Goal: Task Accomplishment & Management: Use online tool/utility

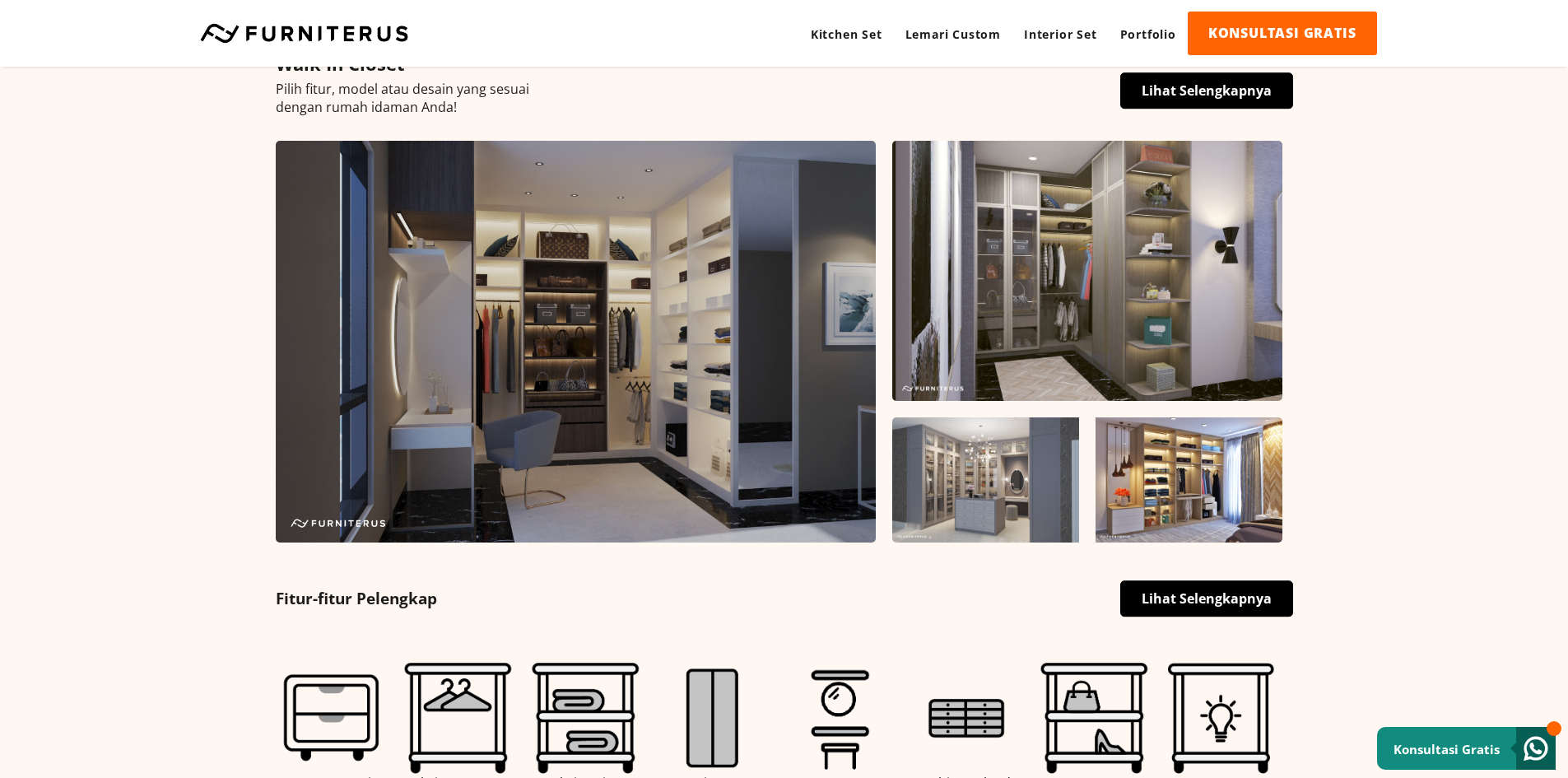
scroll to position [576, 0]
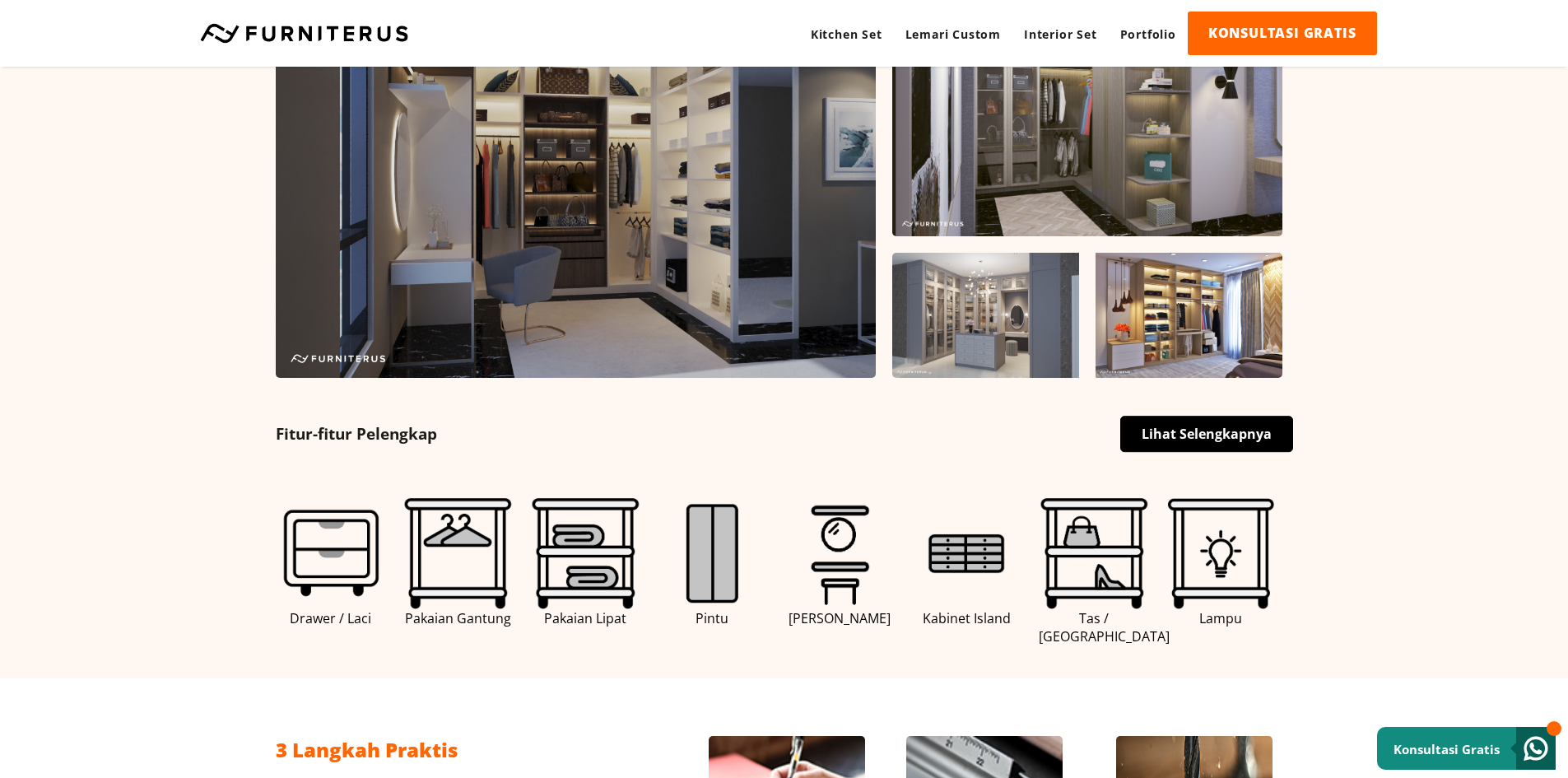
click at [1195, 444] on link "Lihat Selengkapnya" at bounding box center [1207, 434] width 173 height 36
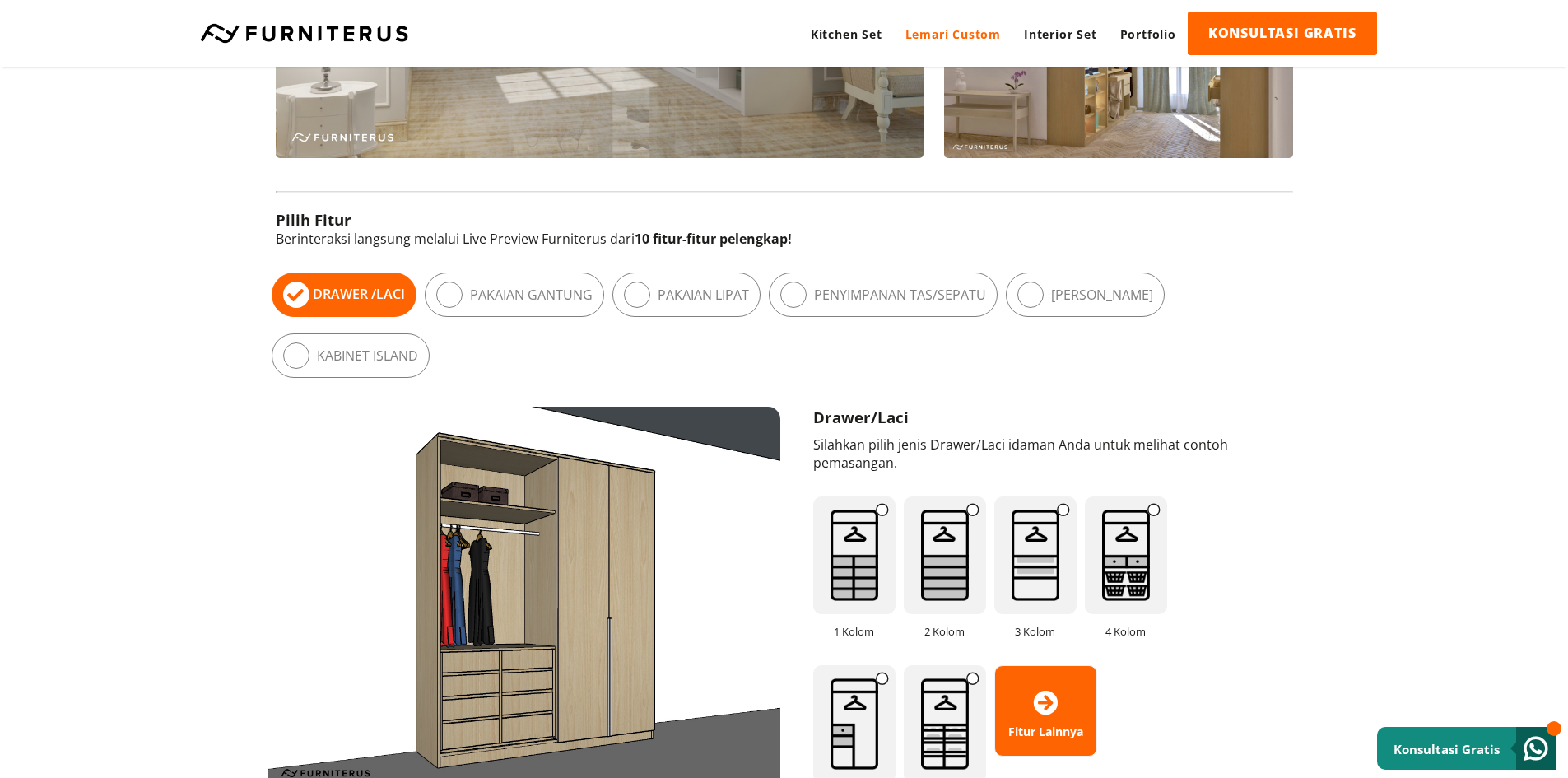
scroll to position [1071, 0]
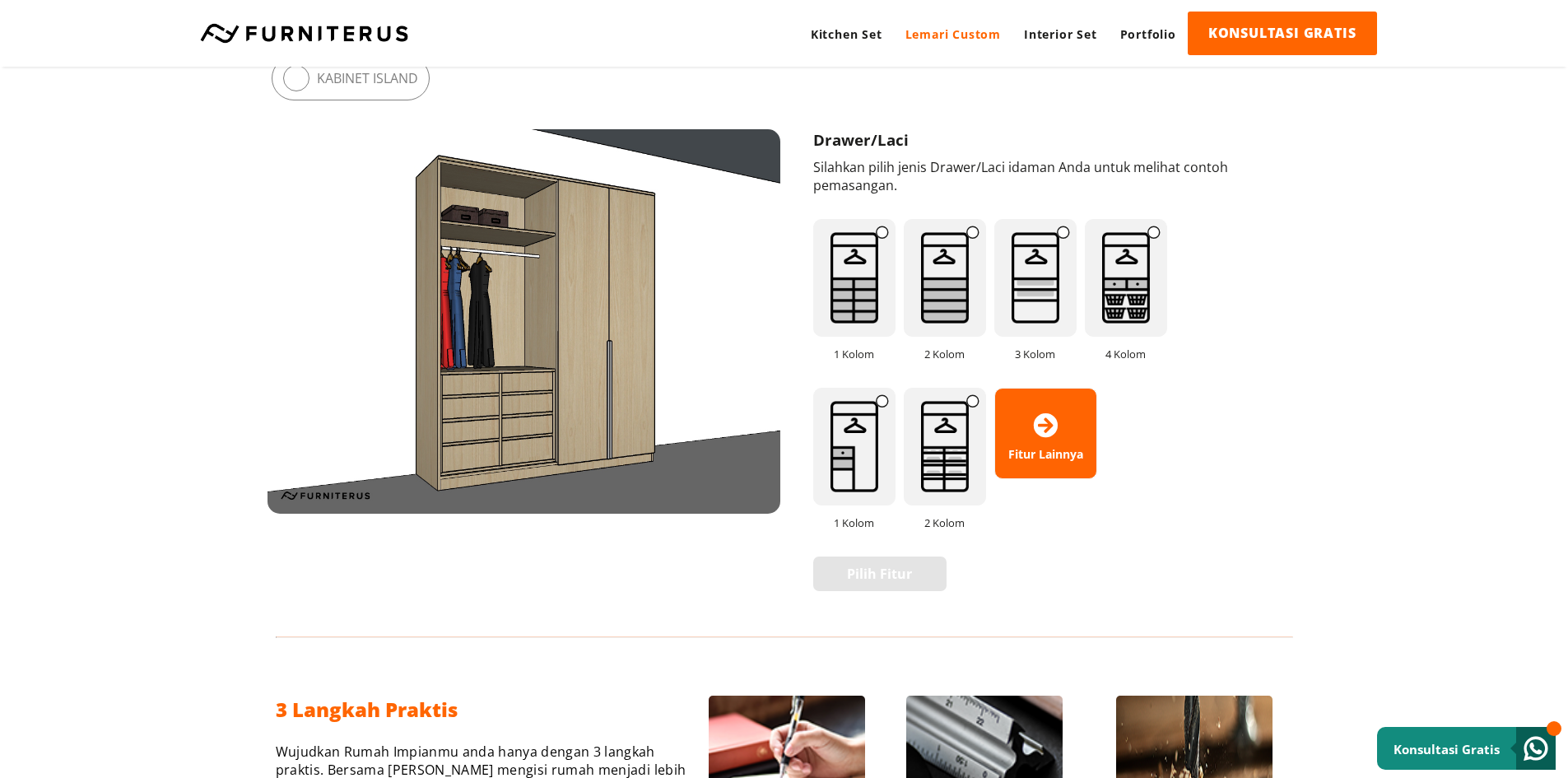
click at [849, 468] on img at bounding box center [855, 447] width 82 height 118
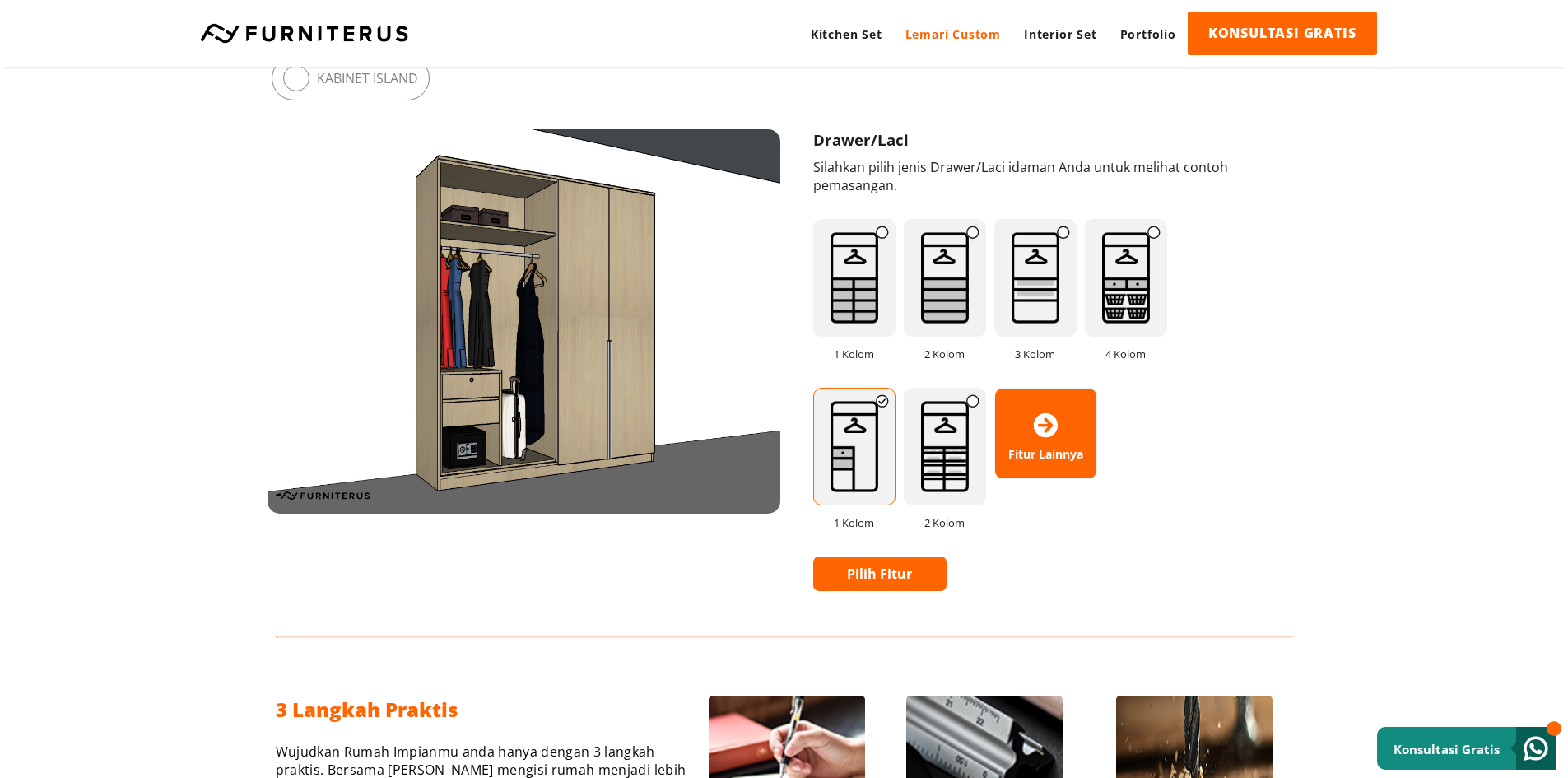
click at [951, 490] on img at bounding box center [945, 447] width 82 height 118
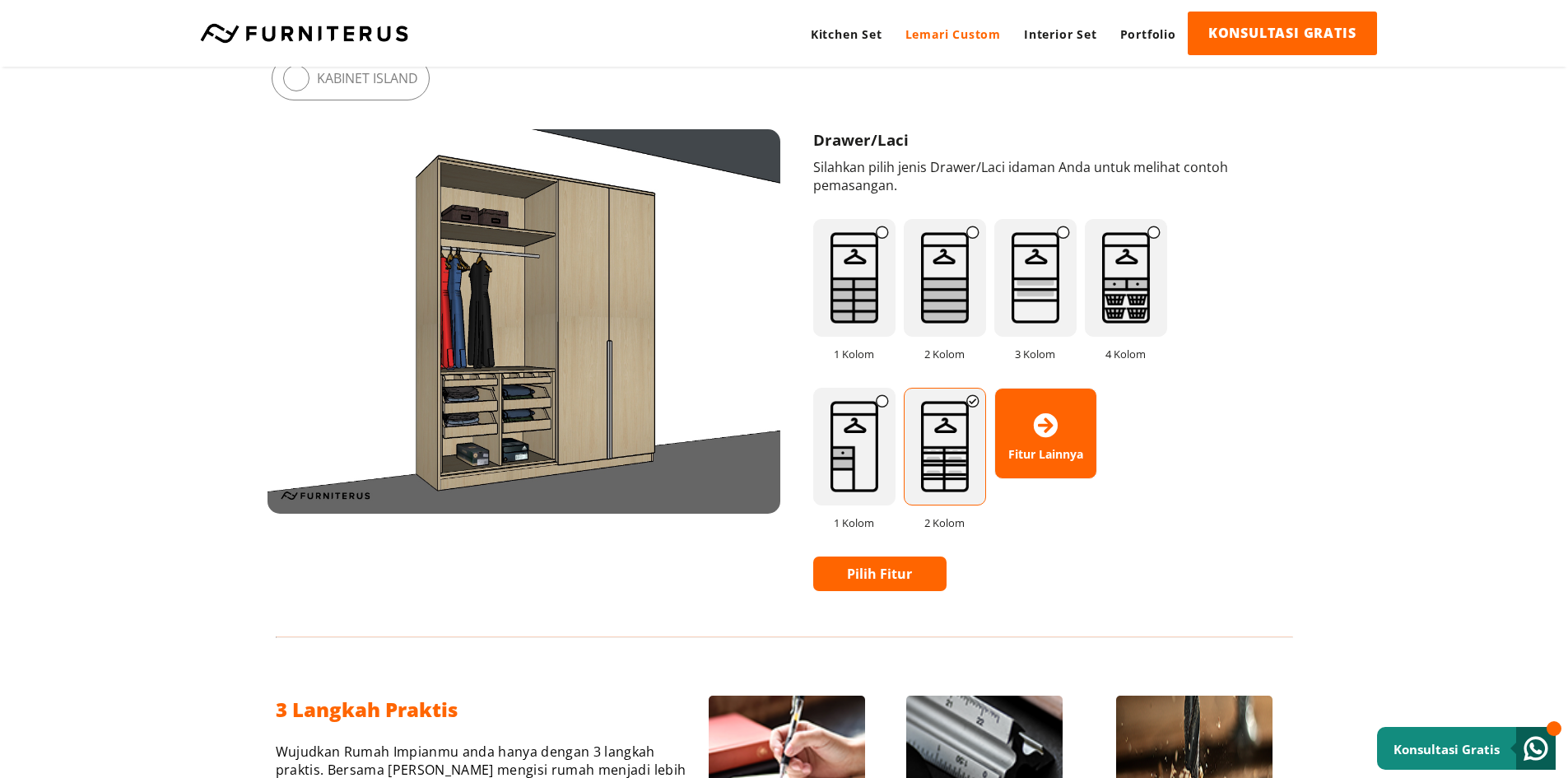
click at [949, 288] on img at bounding box center [945, 278] width 82 height 118
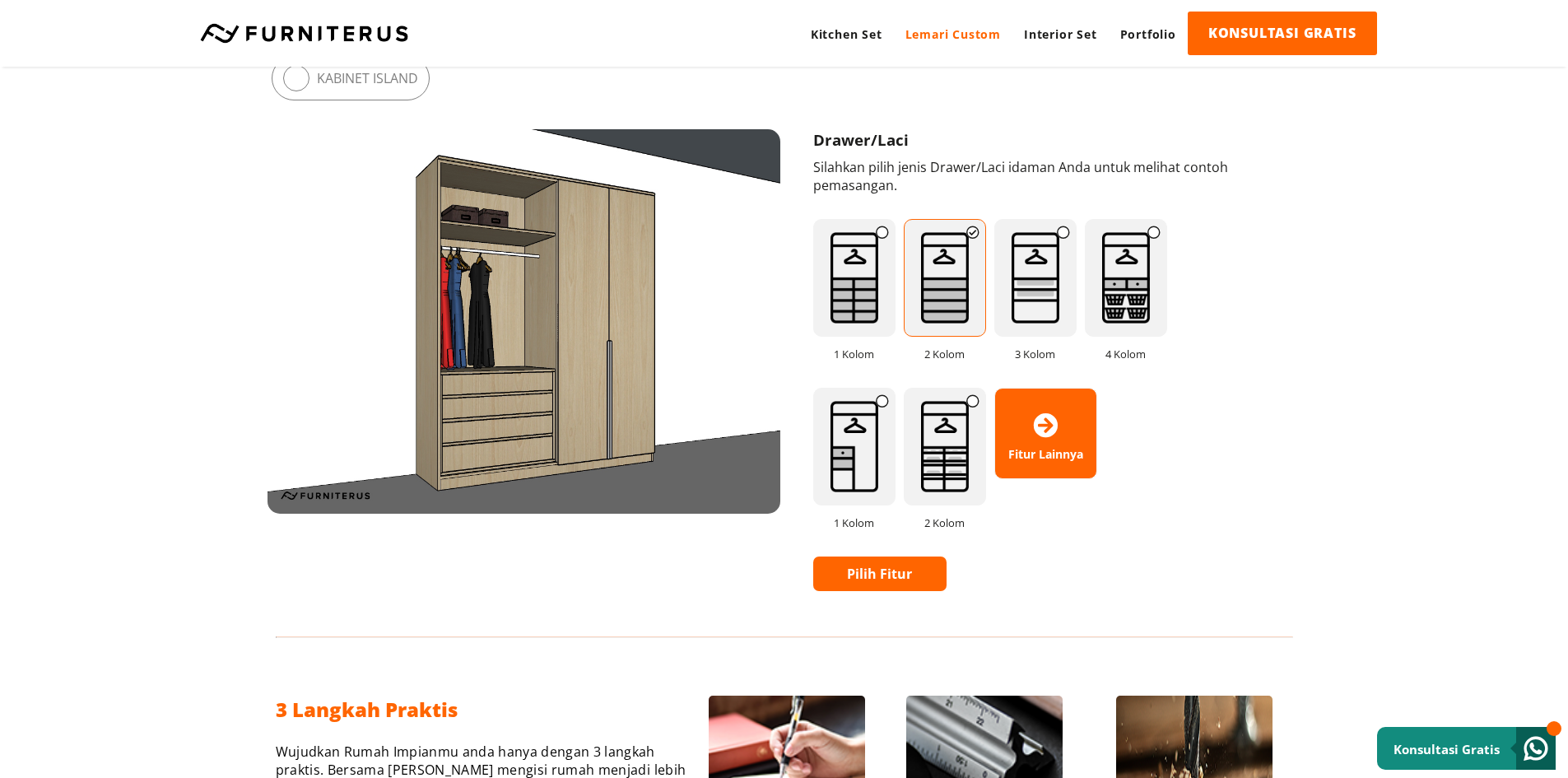
click at [842, 316] on img at bounding box center [855, 278] width 82 height 118
click at [931, 317] on img at bounding box center [945, 278] width 82 height 118
click at [890, 571] on link "Pilih Fitur" at bounding box center [881, 574] width 135 height 35
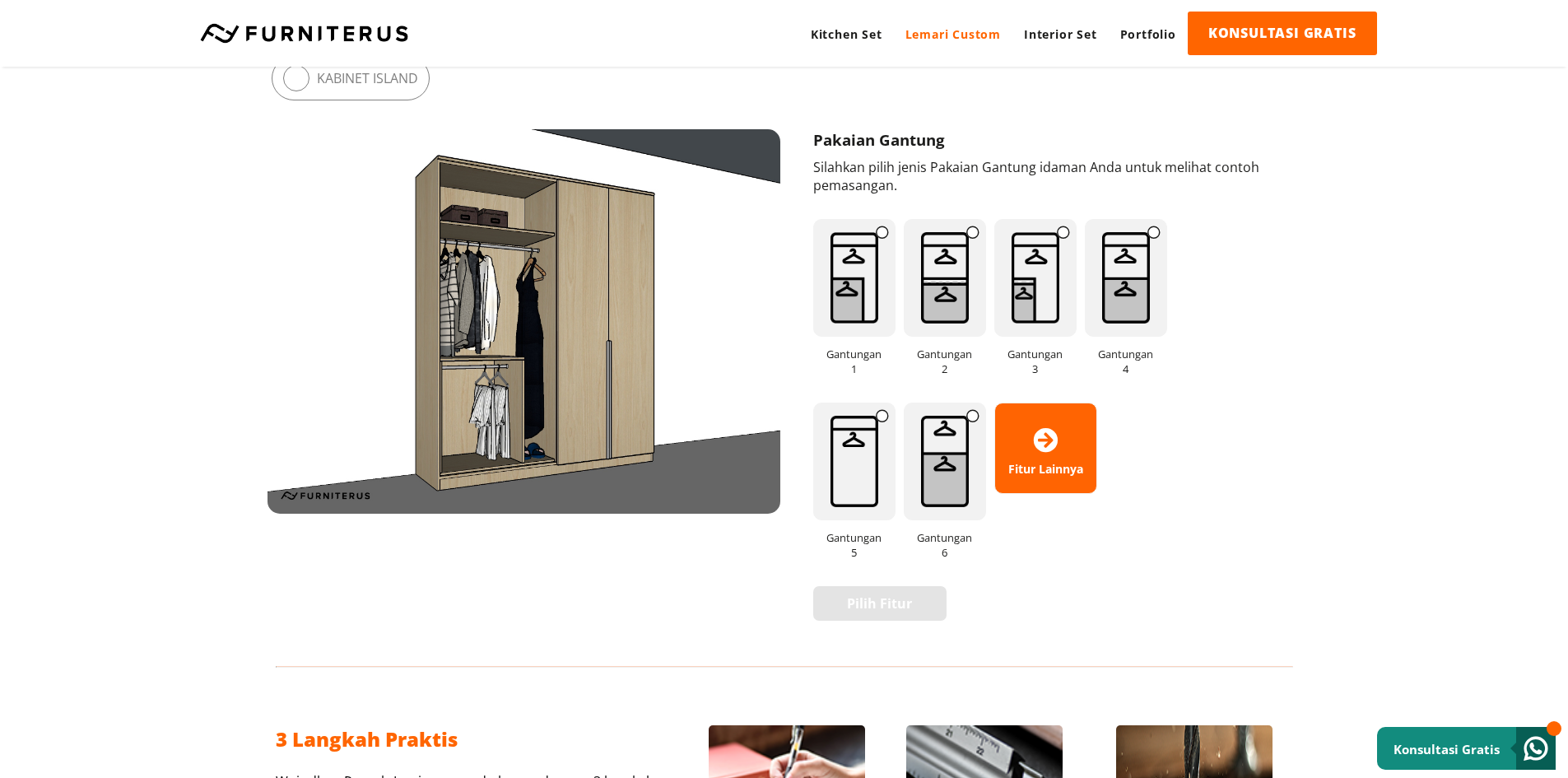
click at [1141, 299] on img at bounding box center [1127, 278] width 82 height 118
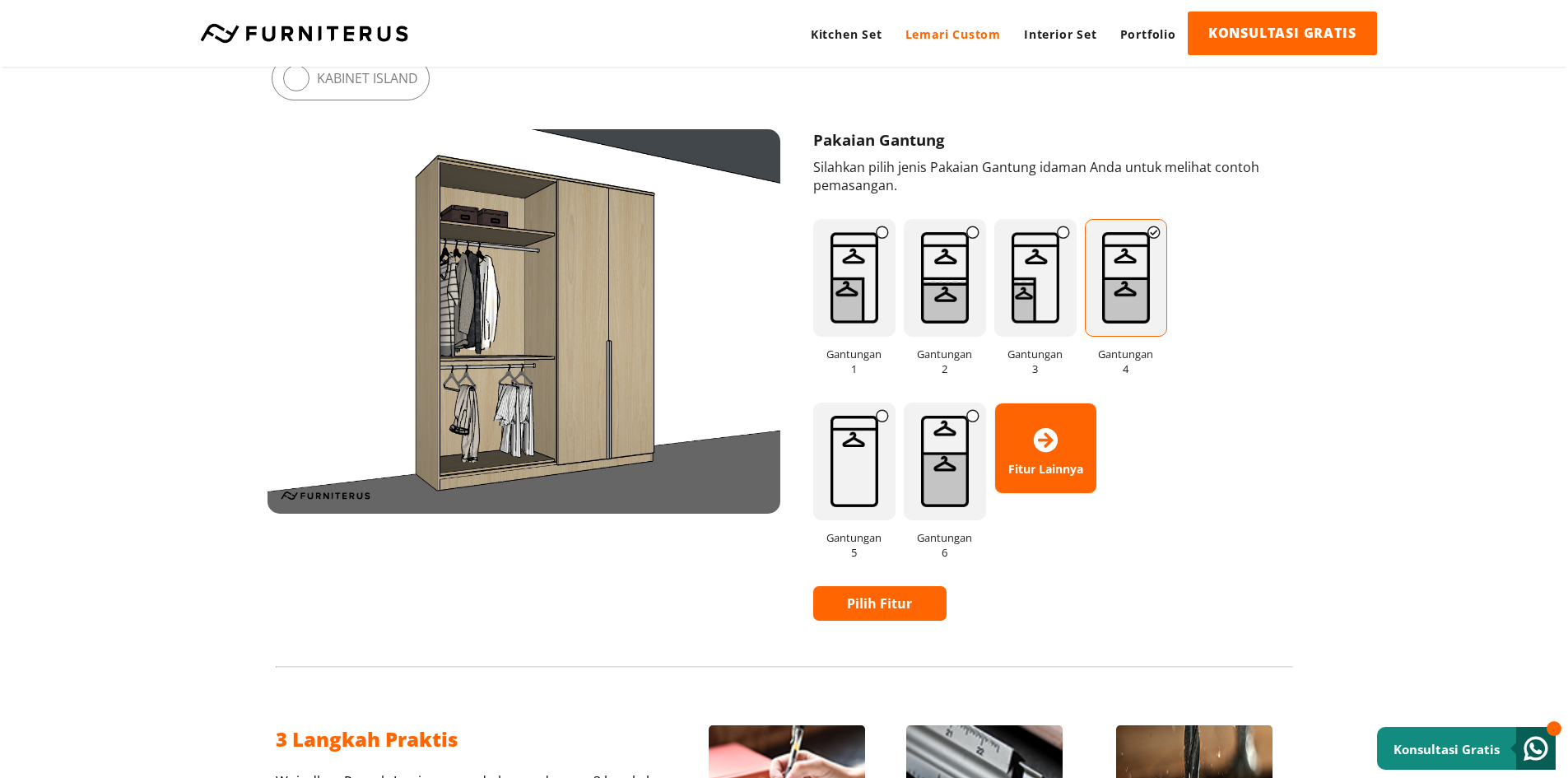
click at [935, 462] on img at bounding box center [945, 462] width 82 height 118
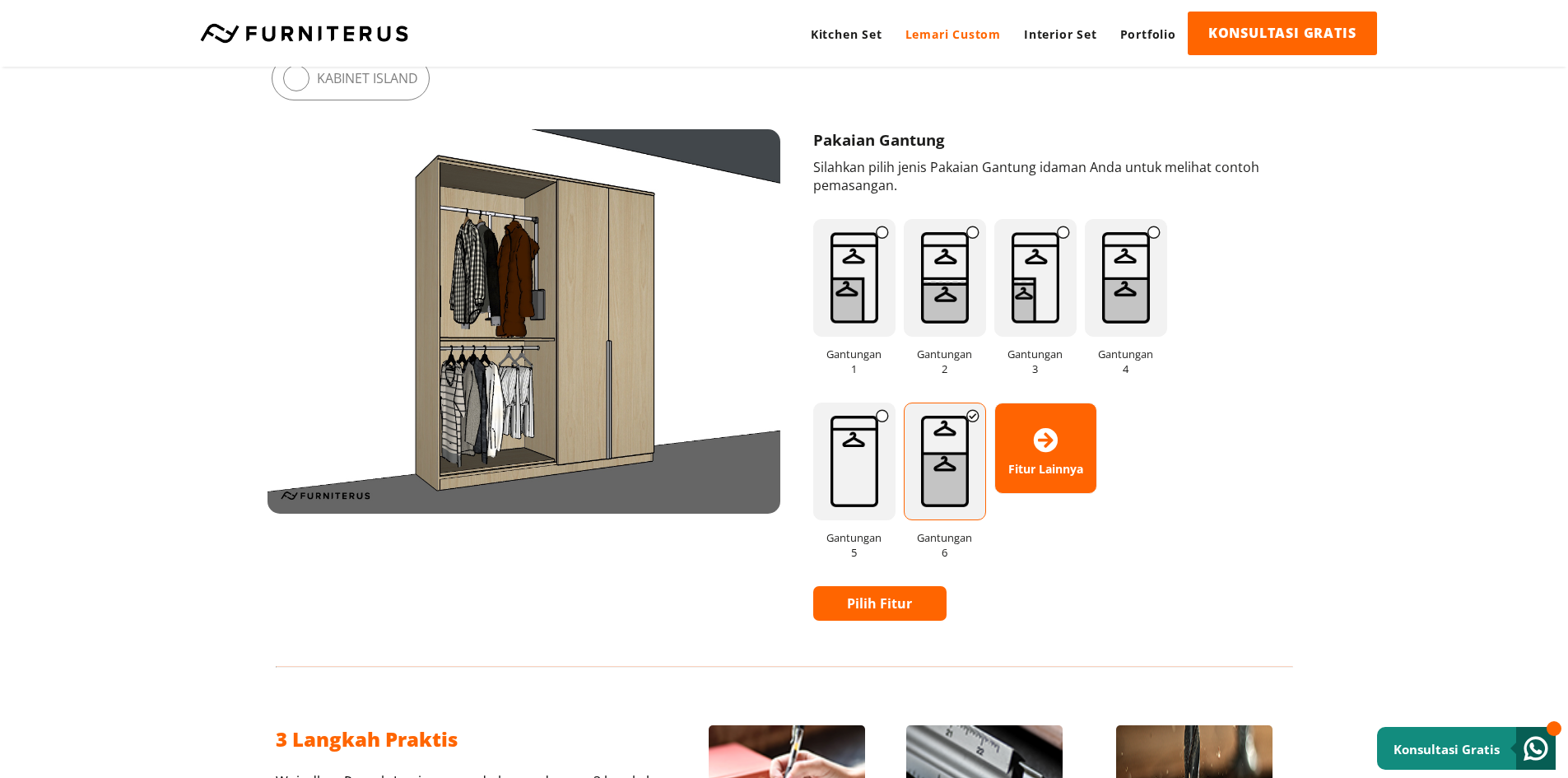
click at [944, 291] on img at bounding box center [945, 278] width 82 height 118
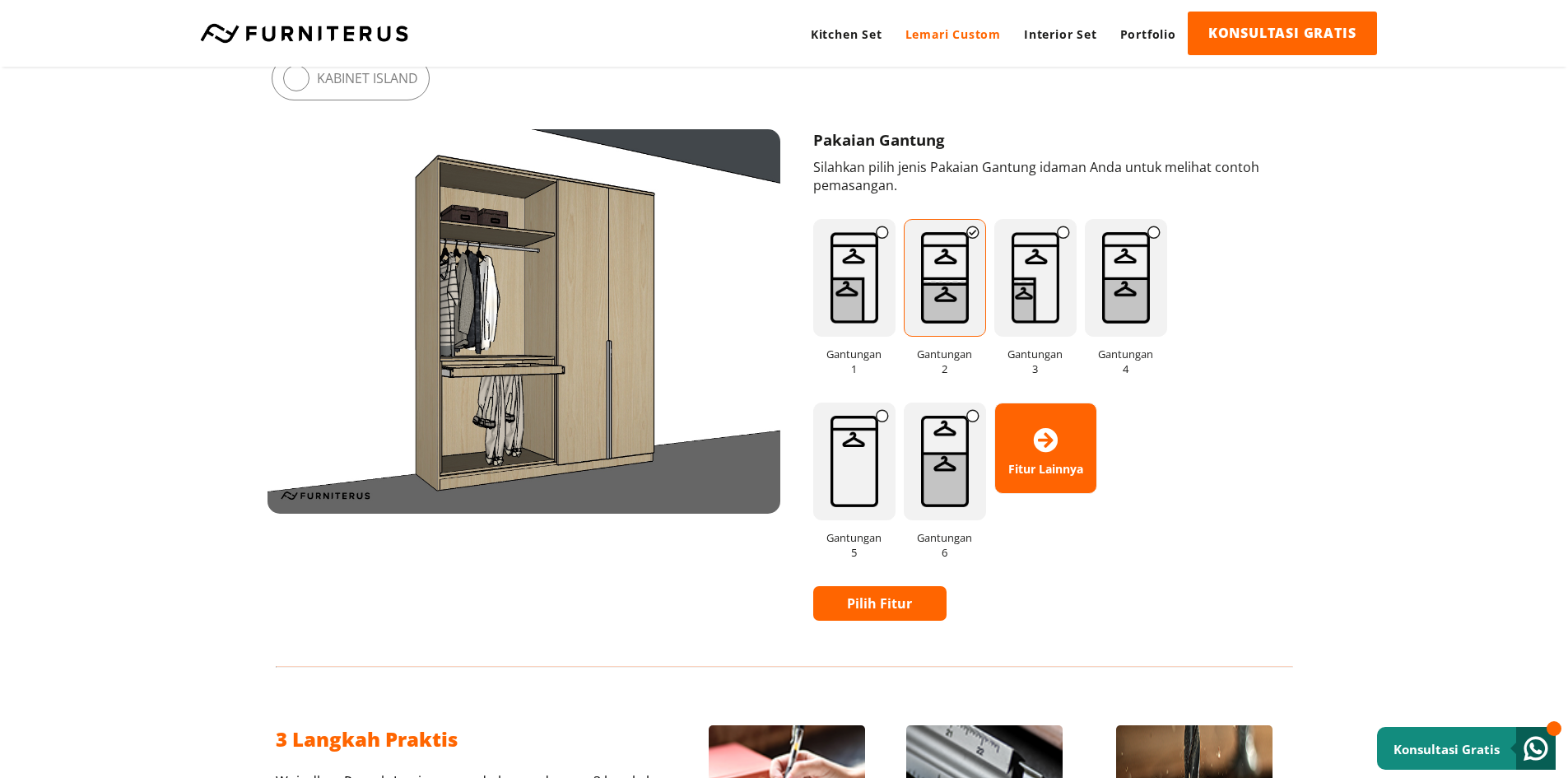
click at [829, 305] on img at bounding box center [855, 278] width 82 height 118
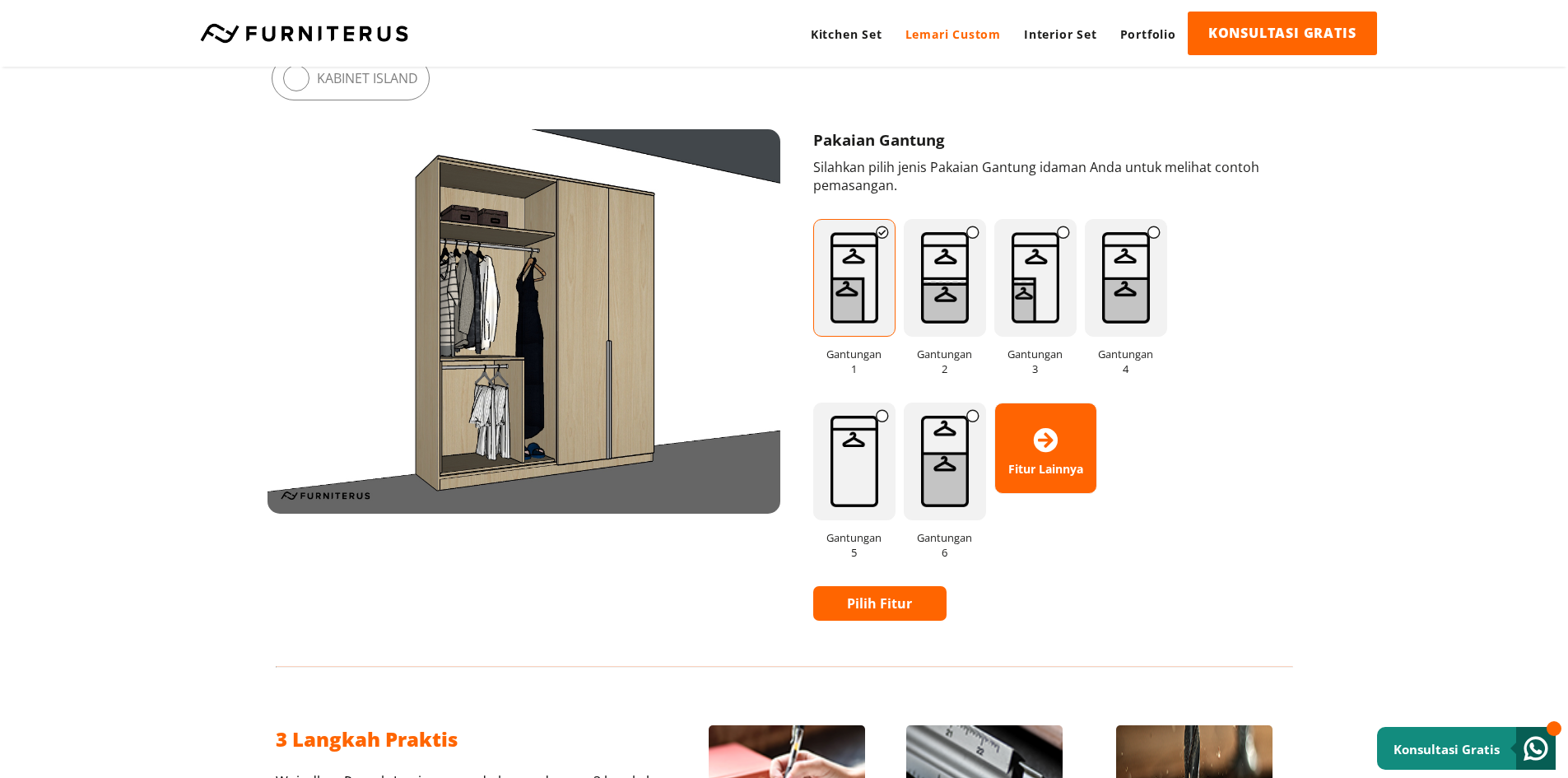
click at [1138, 297] on img at bounding box center [1127, 278] width 82 height 118
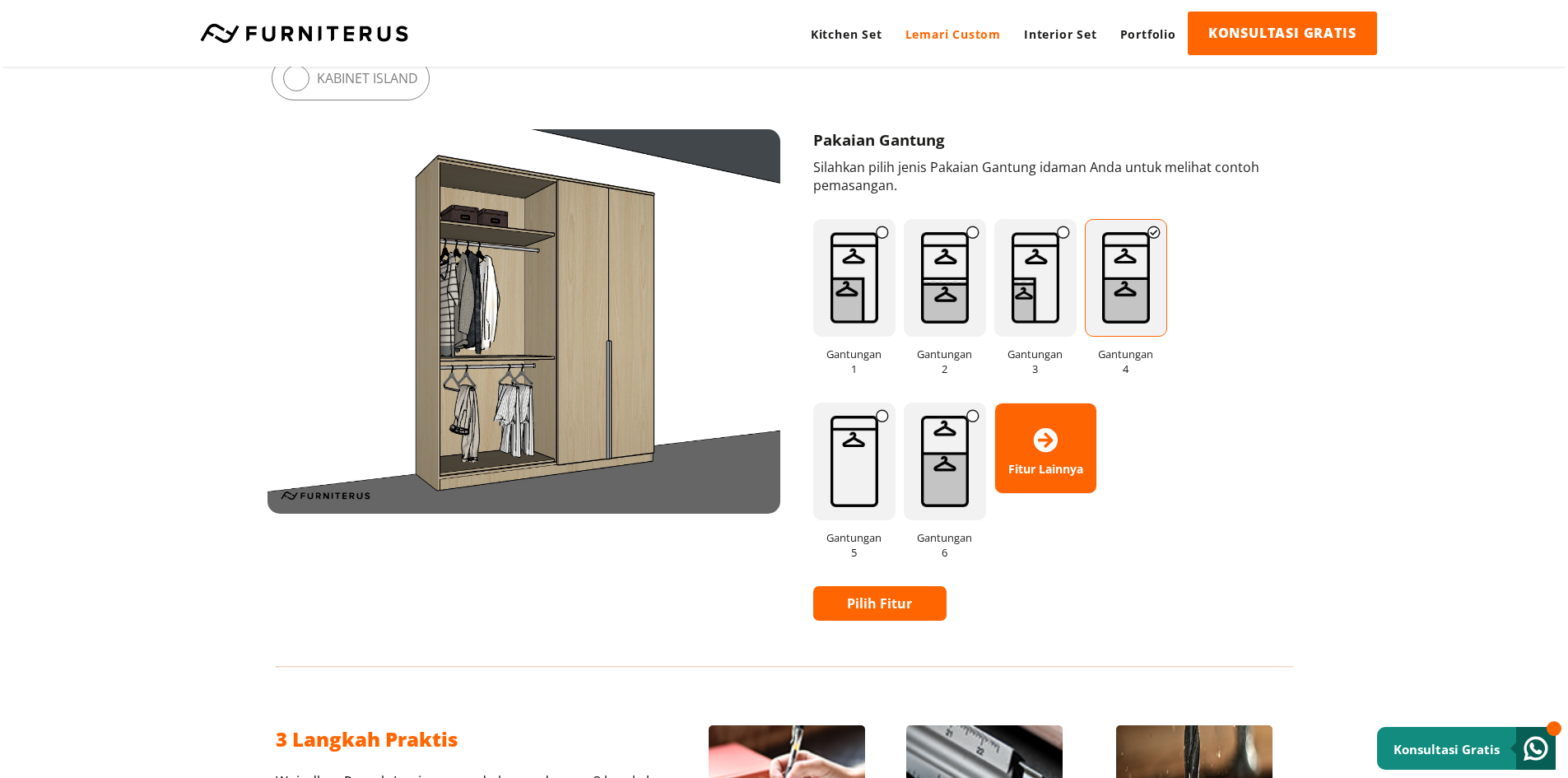
click at [947, 452] on img at bounding box center [945, 462] width 82 height 118
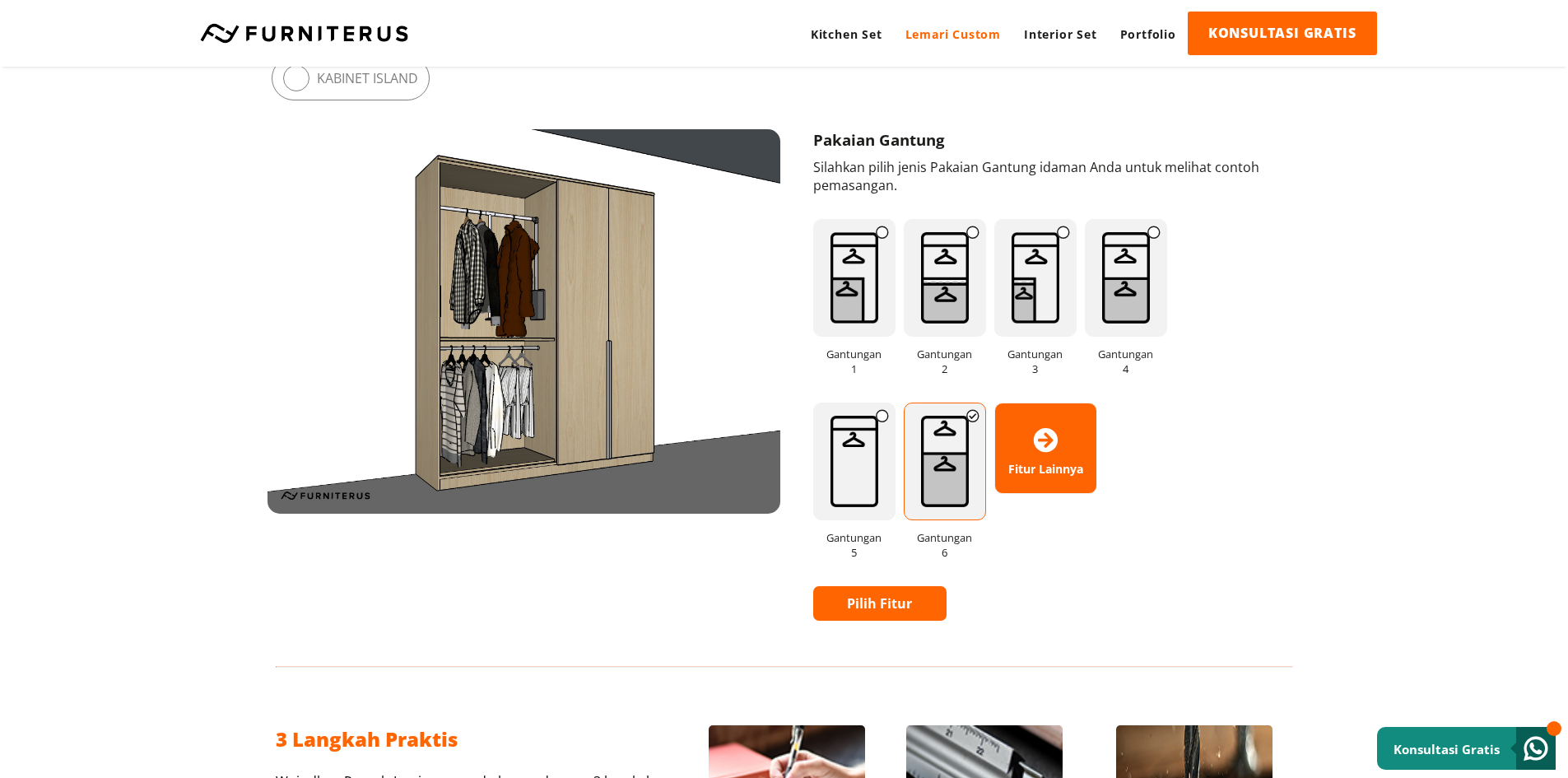
click at [1023, 455] on span "Fitur Lainnya" at bounding box center [1046, 448] width 101 height 57
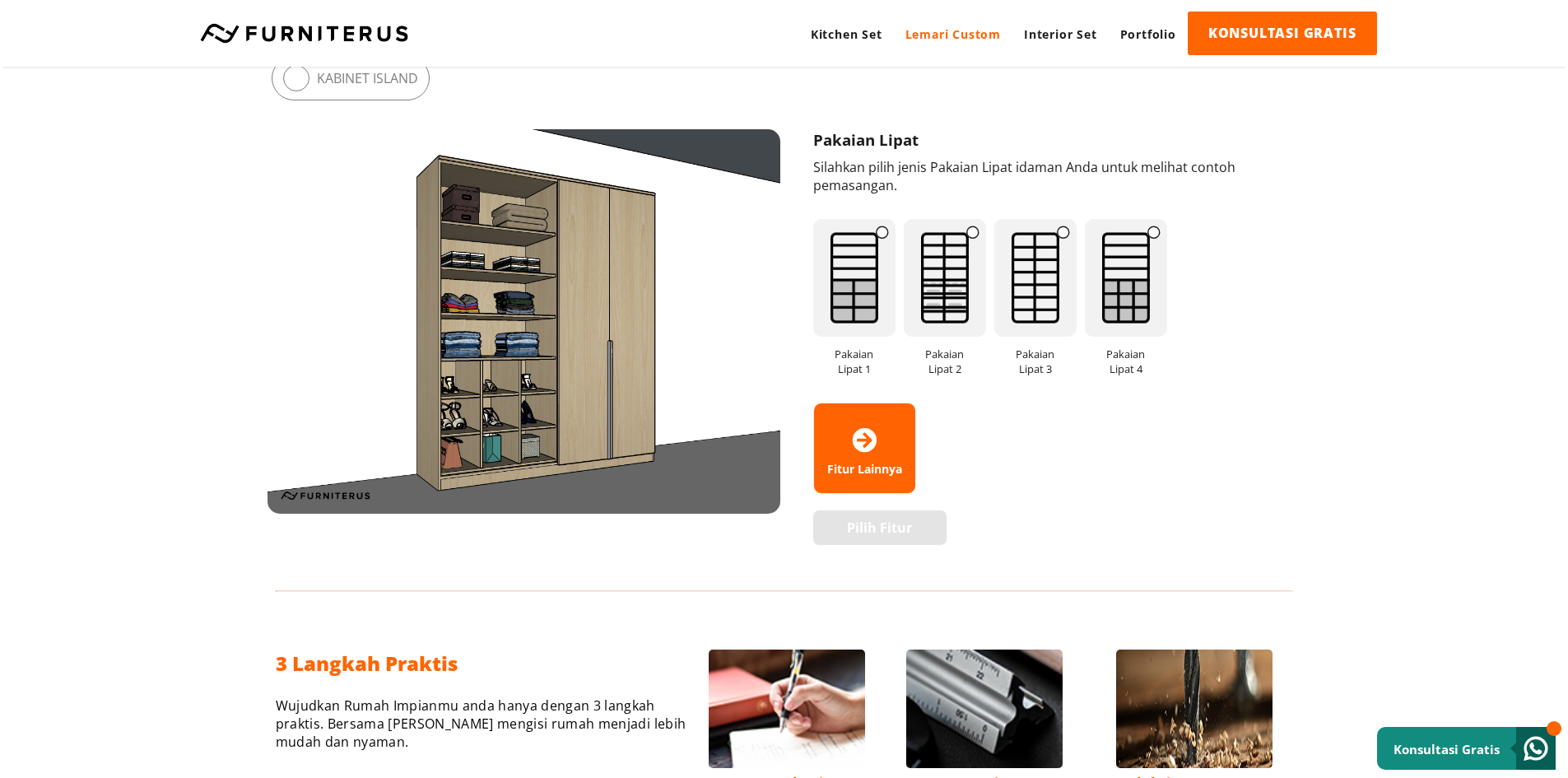
click at [1127, 298] on img at bounding box center [1127, 278] width 82 height 118
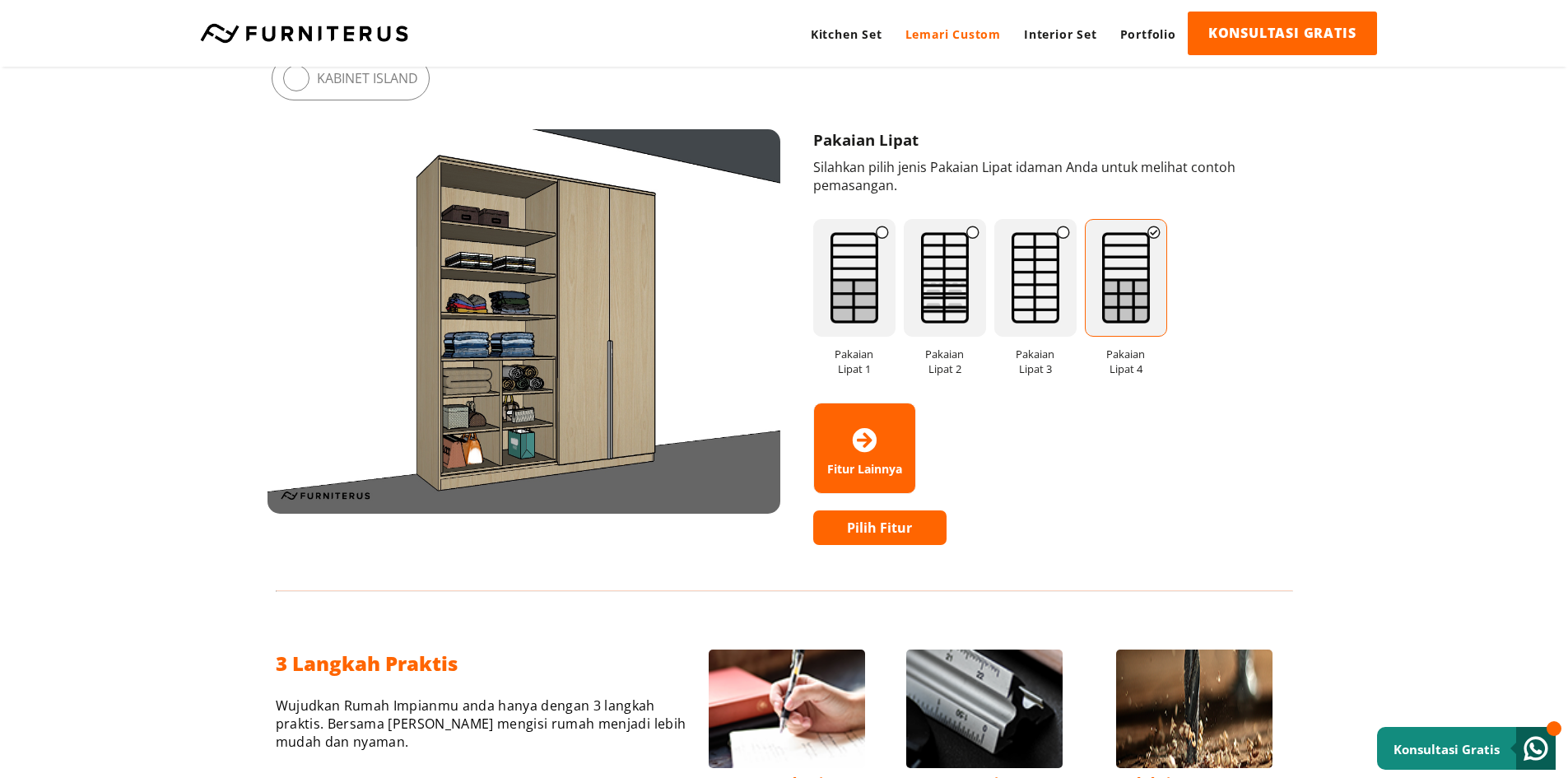
click at [877, 528] on link "Pilih Fitur" at bounding box center [881, 528] width 135 height 35
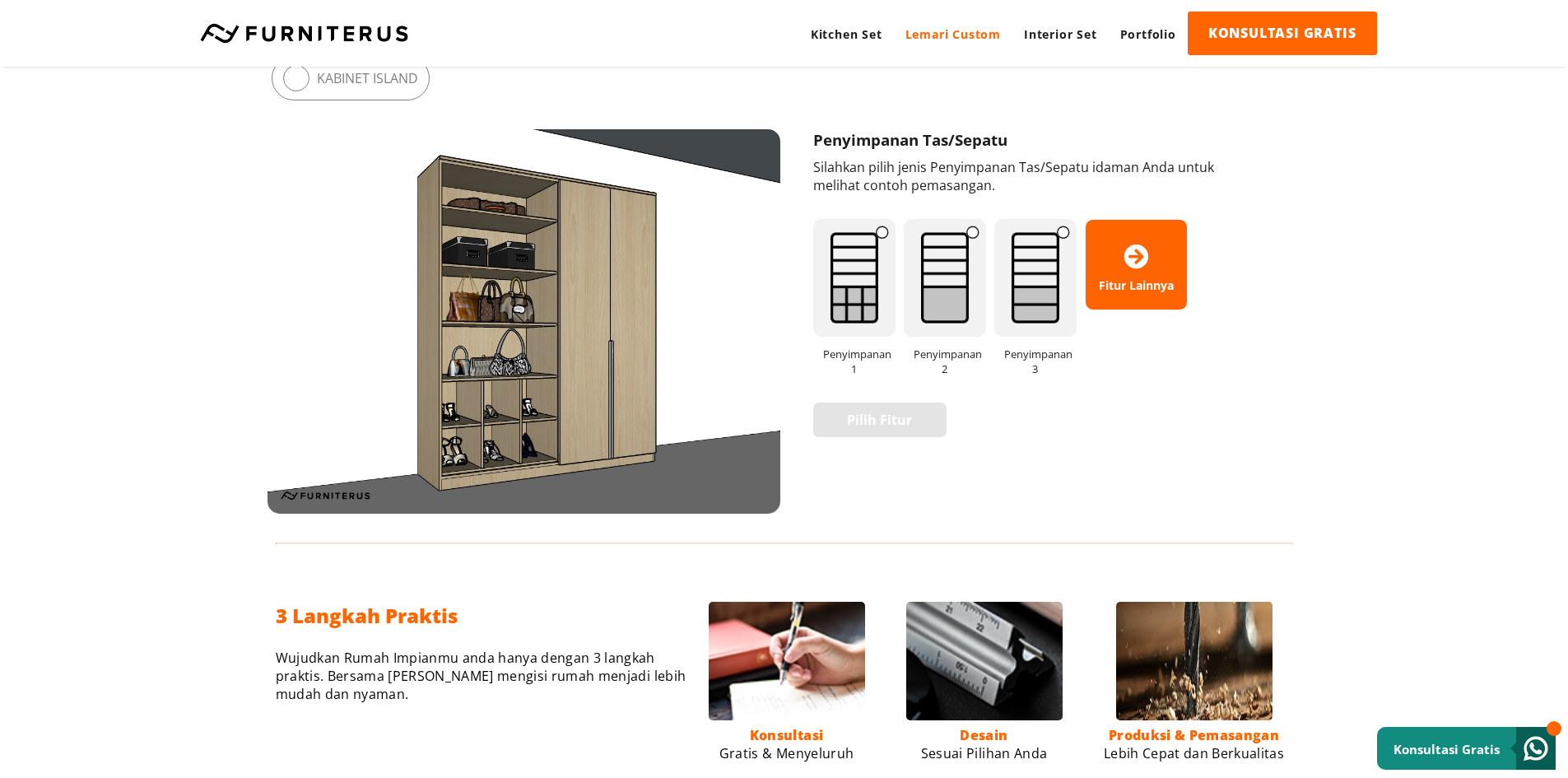
click at [949, 219] on img at bounding box center [945, 278] width 82 height 118
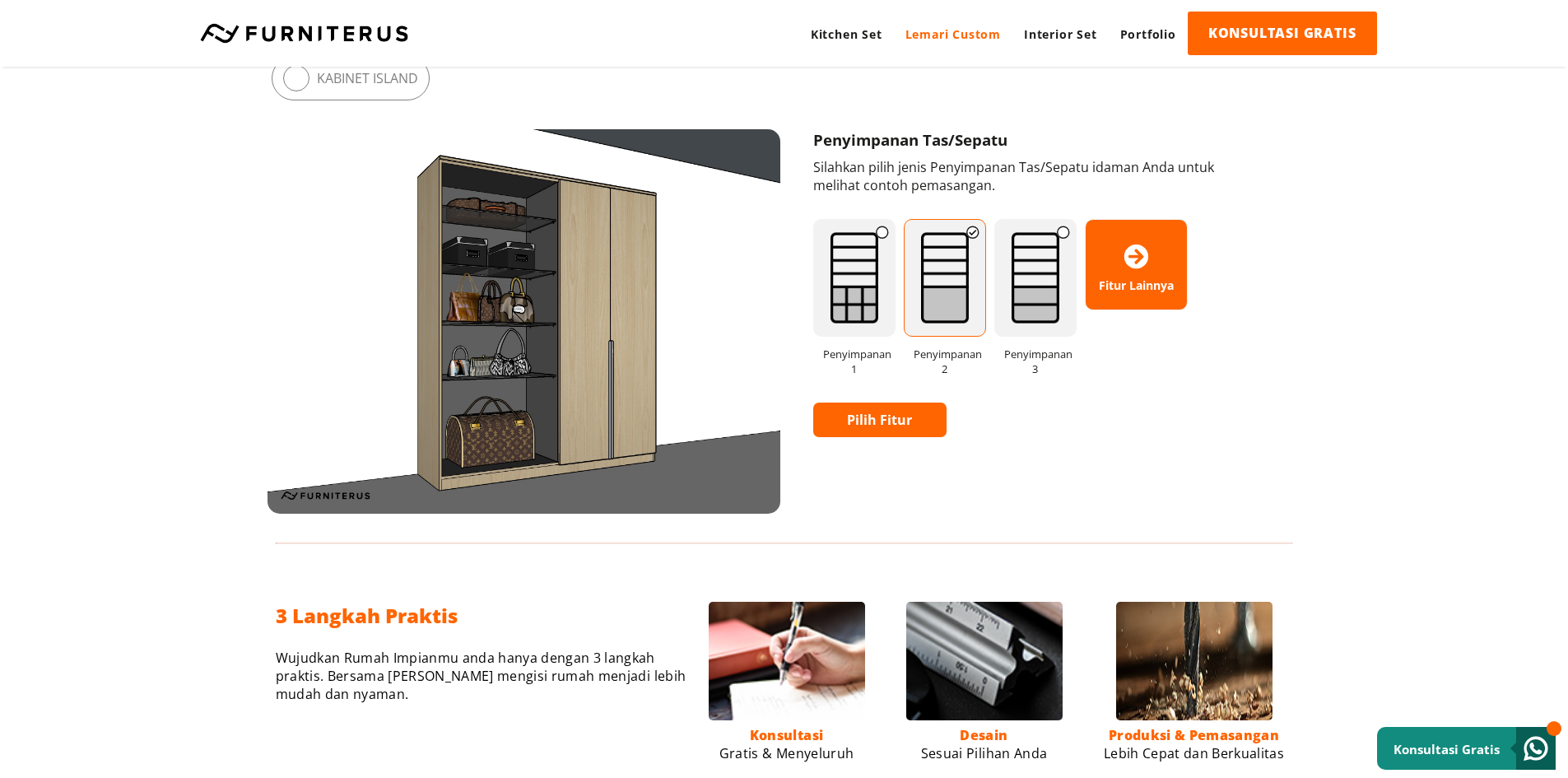
click at [1060, 219] on img at bounding box center [1036, 278] width 82 height 118
click at [867, 231] on img at bounding box center [855, 278] width 82 height 118
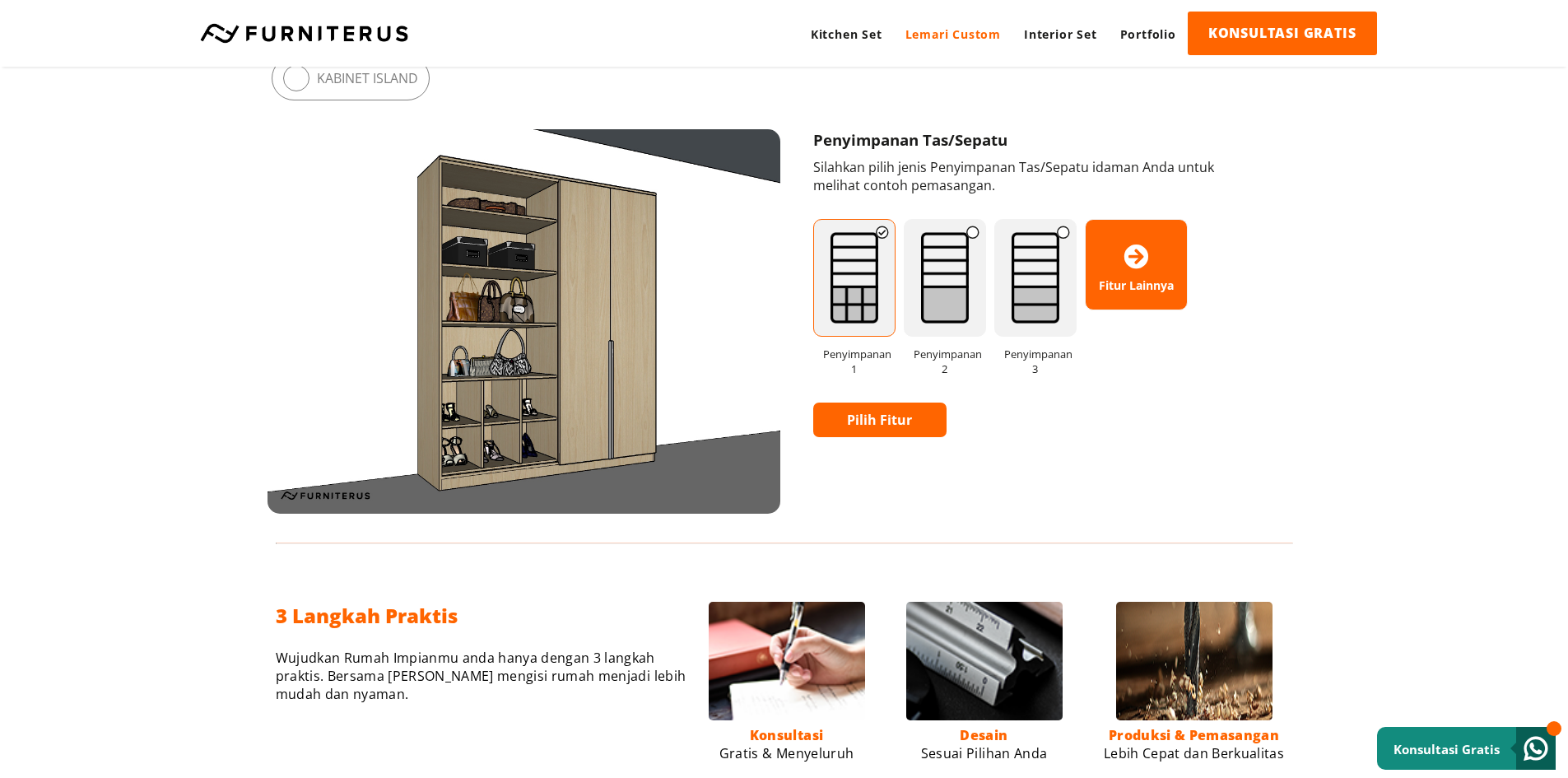
click at [845, 403] on link "Pilih Fitur" at bounding box center [881, 420] width 135 height 35
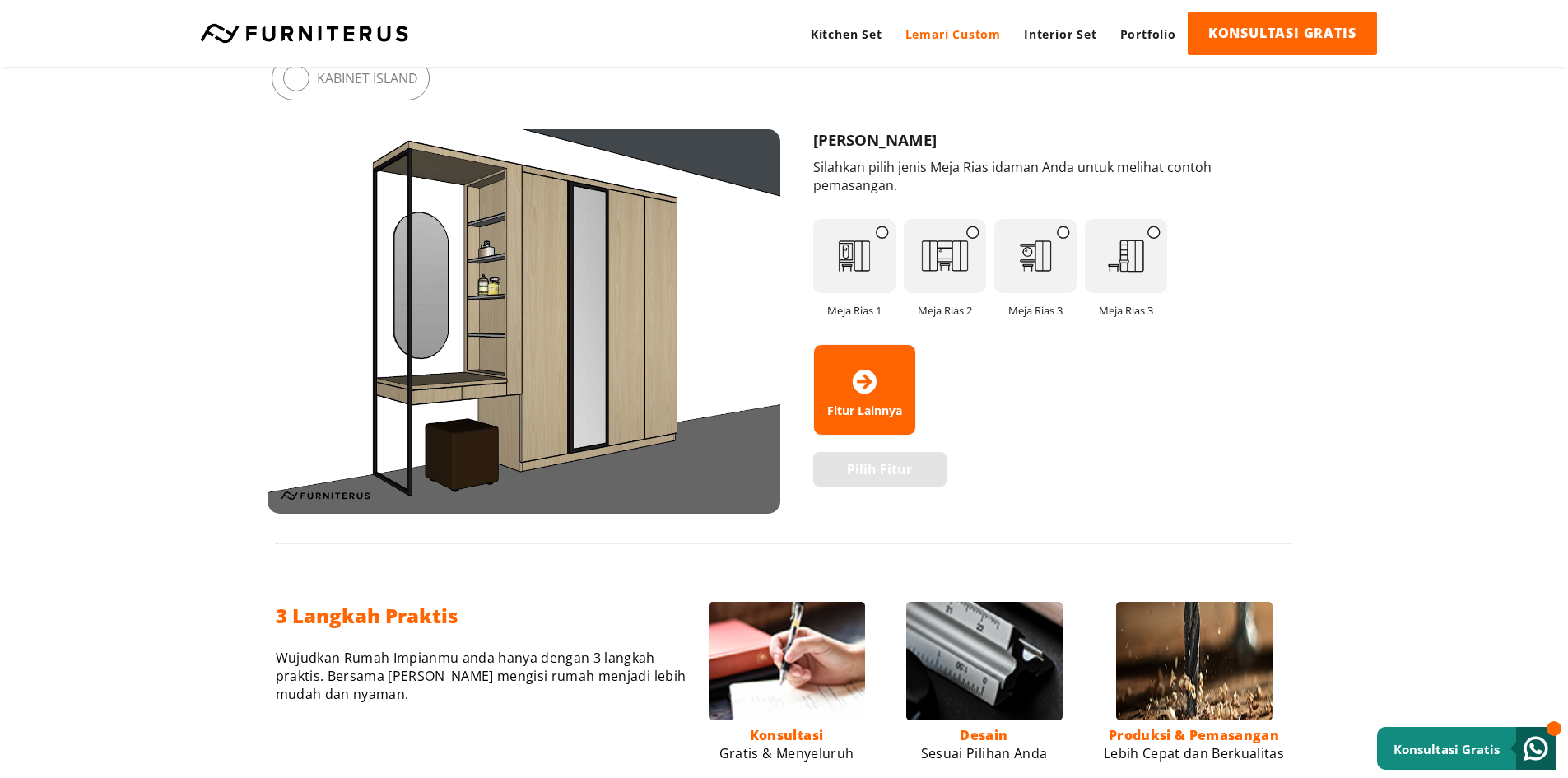
click at [859, 362] on span "Fitur Lainnya" at bounding box center [865, 390] width 101 height 57
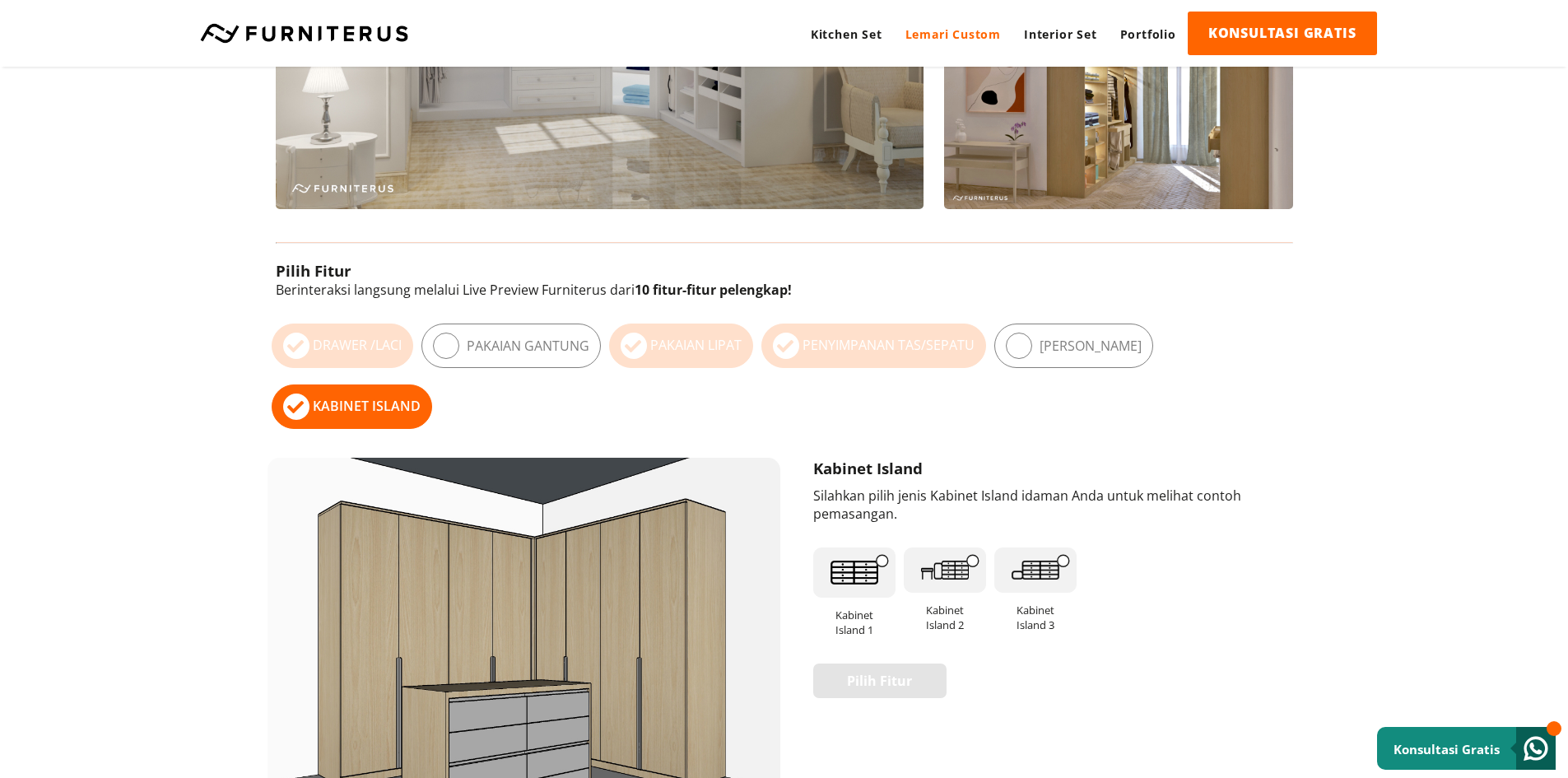
scroll to position [741, 0]
click at [496, 351] on label "Pakaian Gantung" at bounding box center [528, 346] width 122 height 18
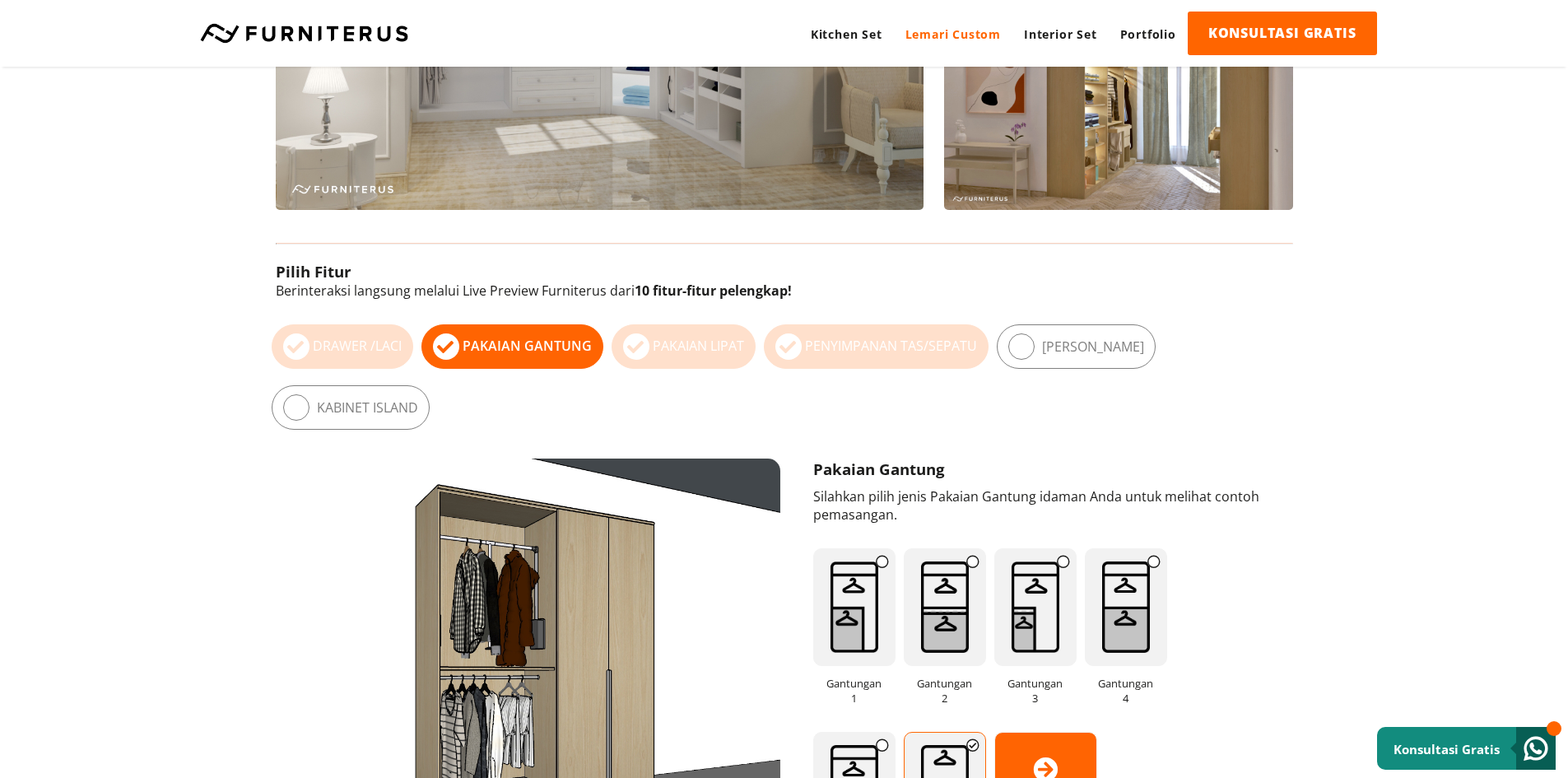
click at [332, 17] on div "Kitchen Set Lemari Custom Interior Set Portfolio KONSULTASI GRATIS Kitchen Set …" at bounding box center [784, 33] width 1185 height 44
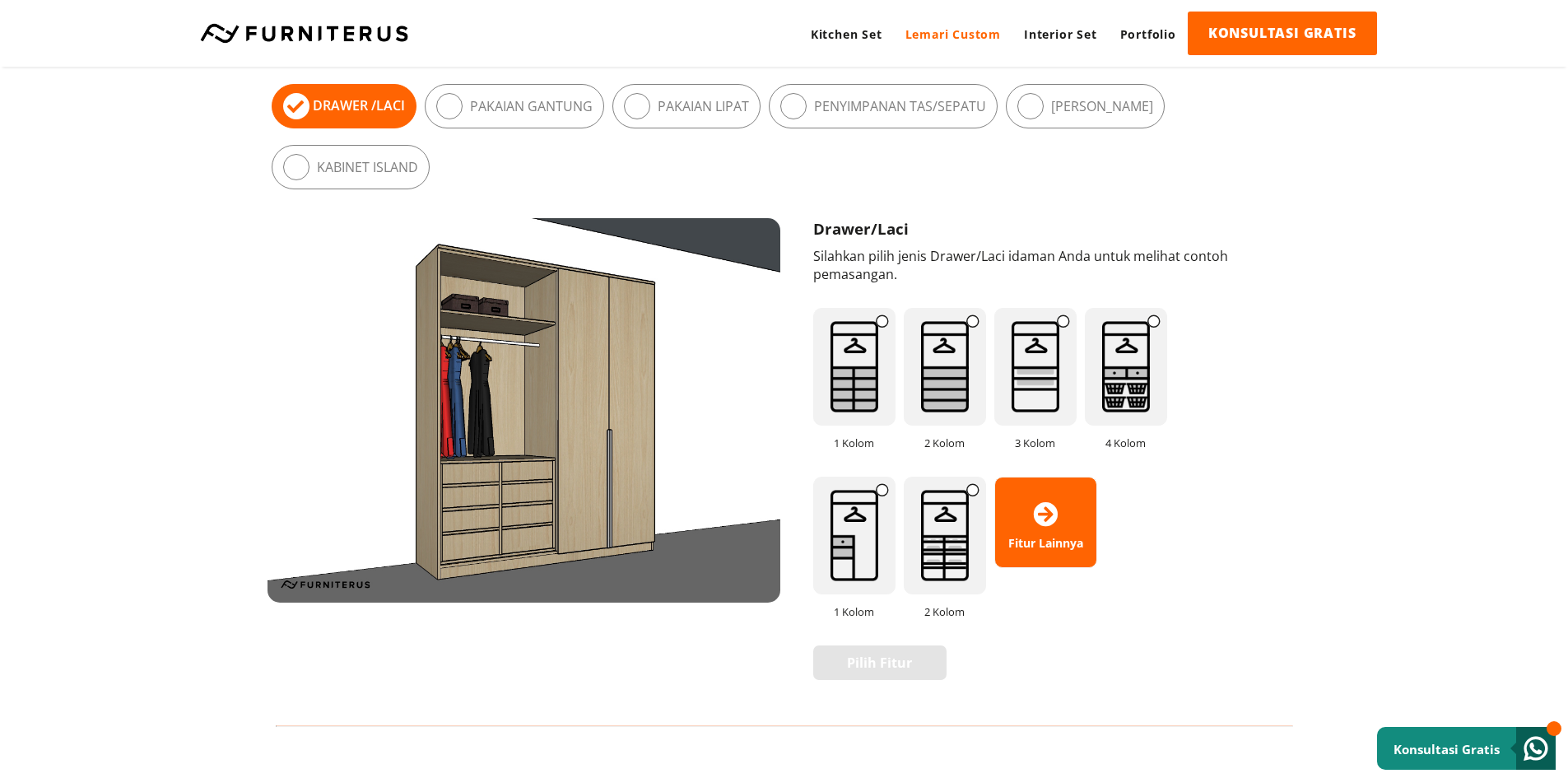
scroll to position [906, 0]
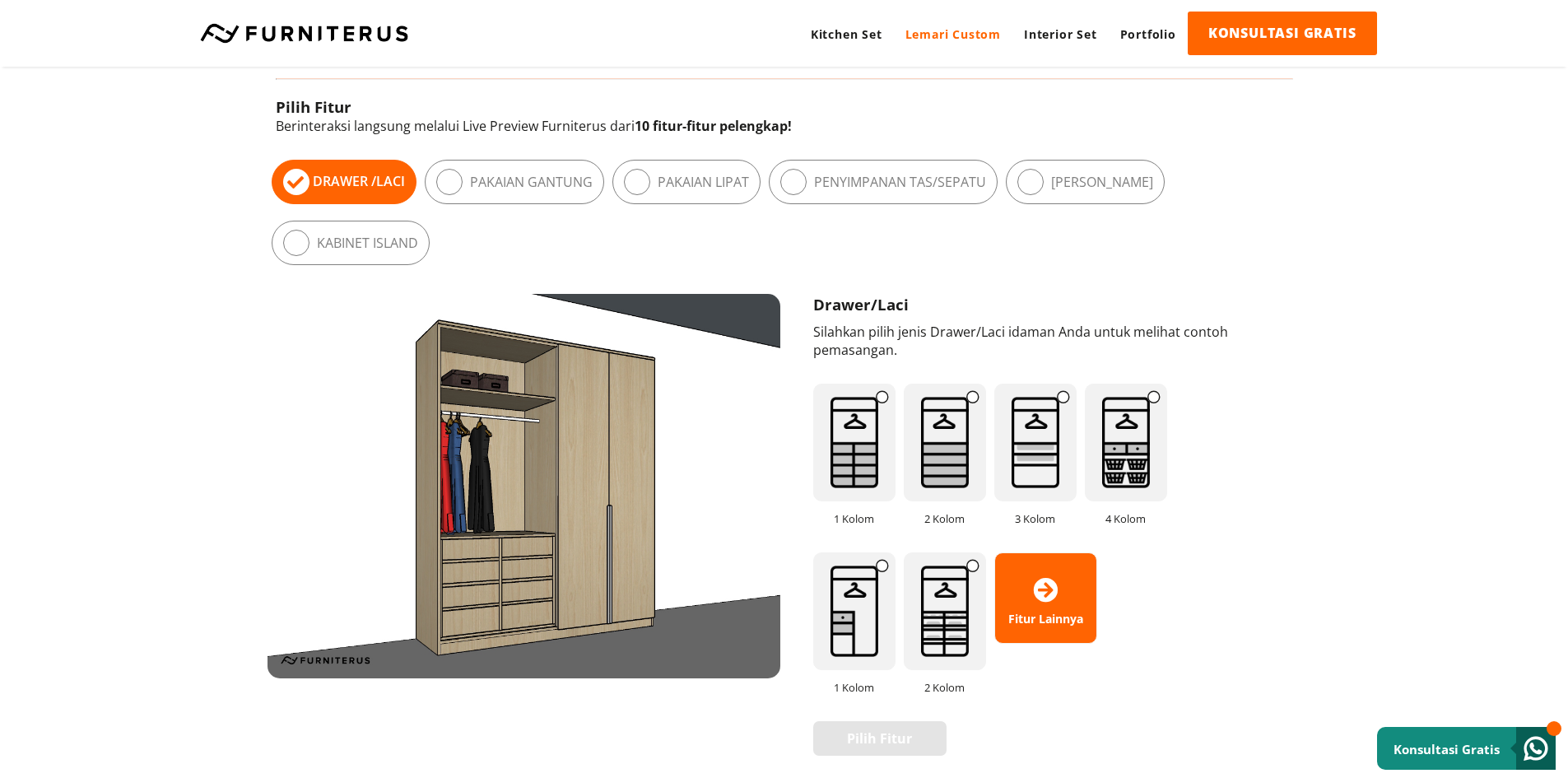
click at [940, 468] on img at bounding box center [945, 442] width 82 height 118
click at [885, 464] on img at bounding box center [855, 442] width 82 height 118
click at [1030, 460] on img at bounding box center [1036, 442] width 82 height 118
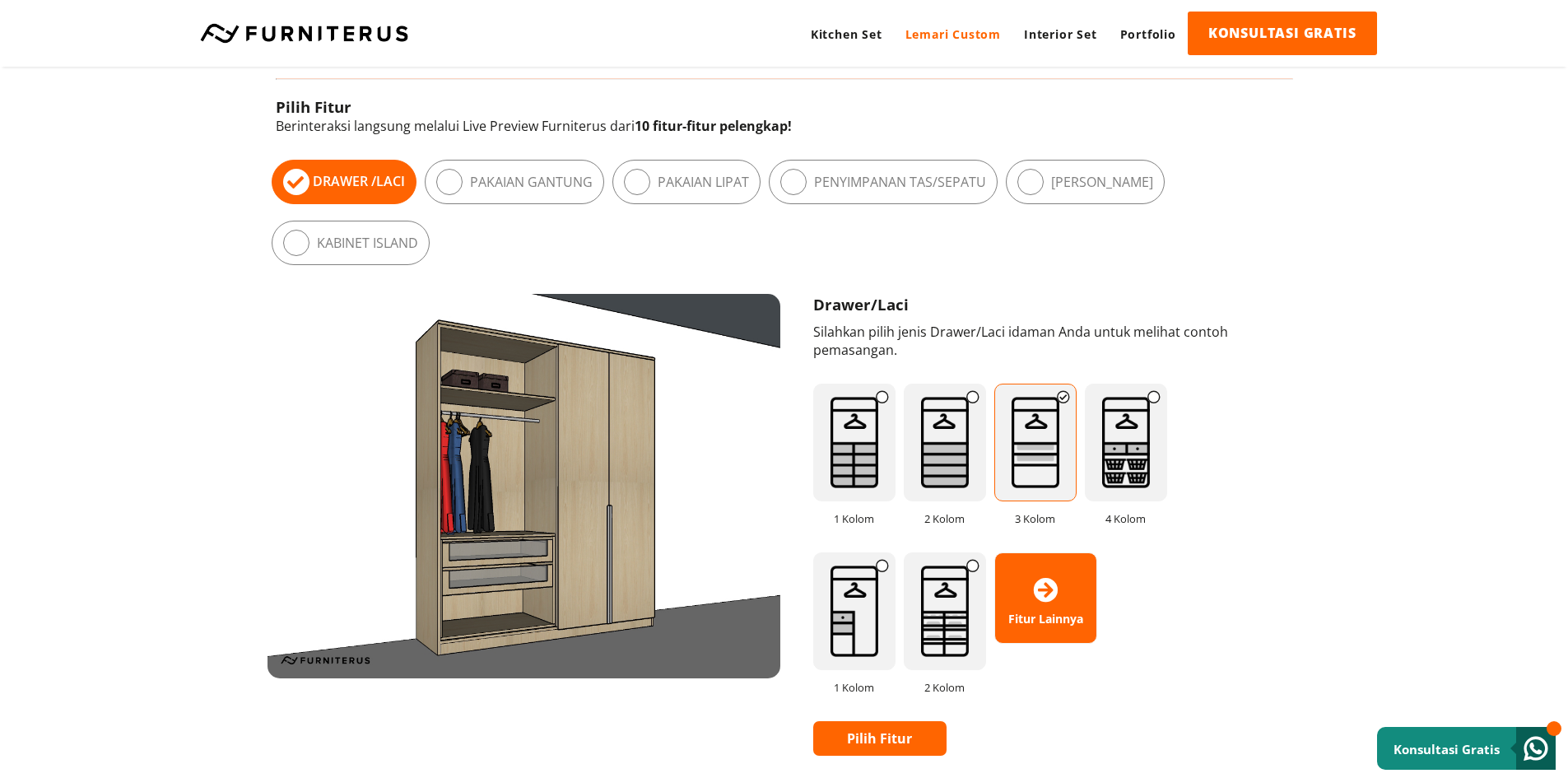
click at [1134, 466] on img at bounding box center [1127, 442] width 82 height 118
click at [938, 622] on img at bounding box center [945, 611] width 82 height 118
click at [947, 619] on img at bounding box center [945, 611] width 82 height 118
click at [872, 623] on img at bounding box center [855, 611] width 82 height 118
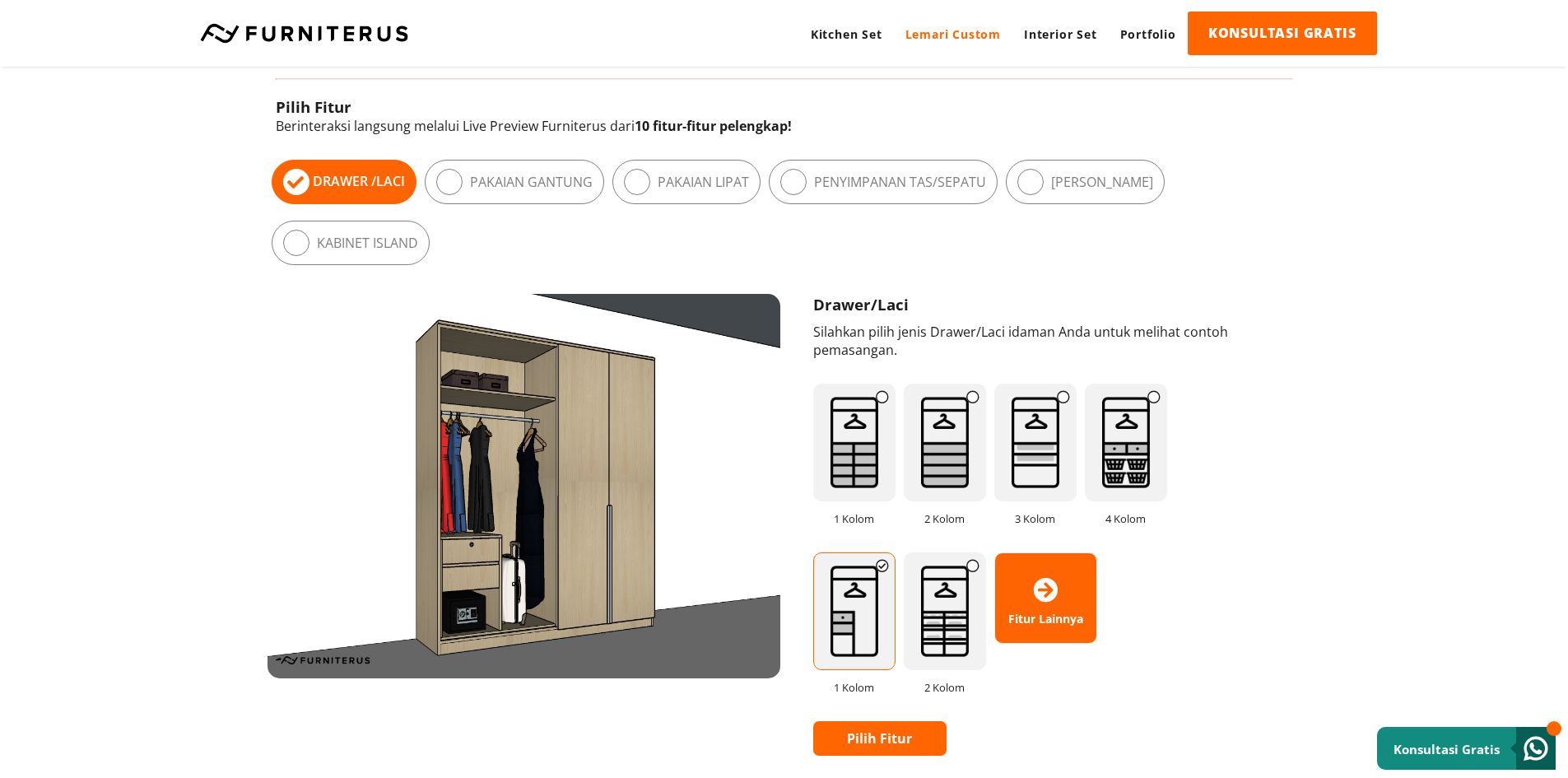
click at [941, 621] on img at bounding box center [945, 611] width 82 height 118
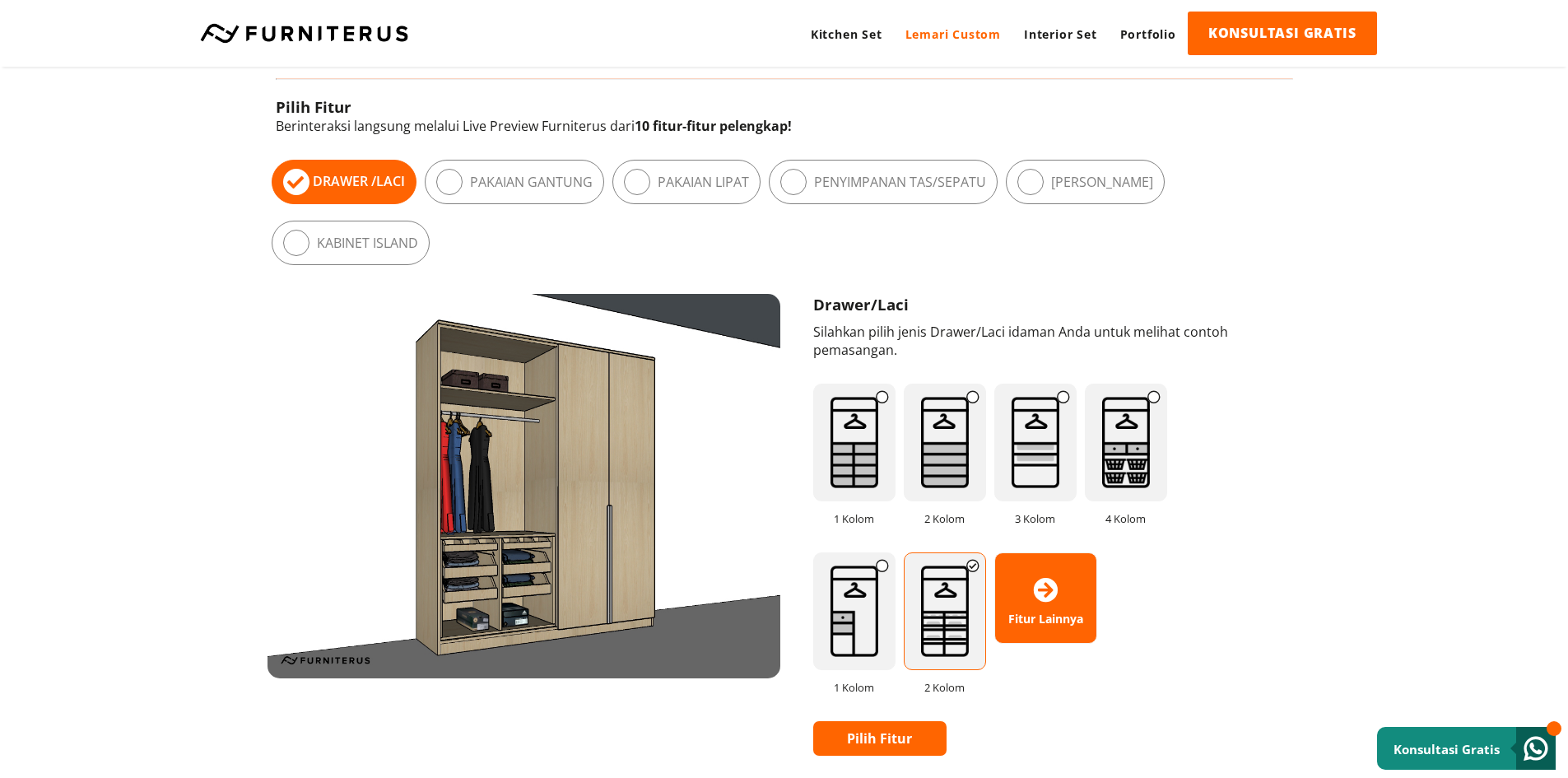
click at [915, 731] on link "Pilih Fitur" at bounding box center [881, 739] width 135 height 35
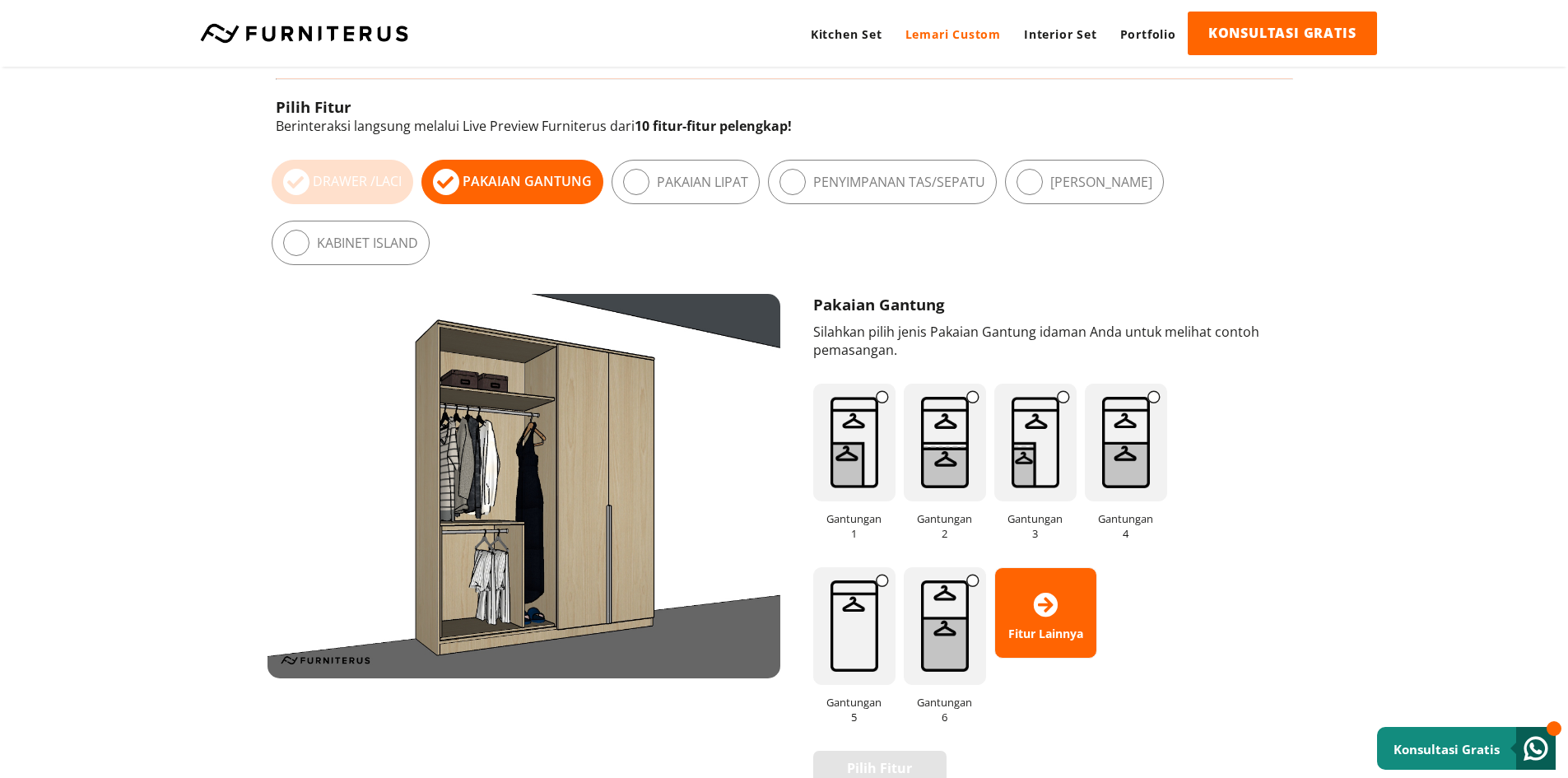
click at [299, 178] on icon at bounding box center [296, 182] width 26 height 26
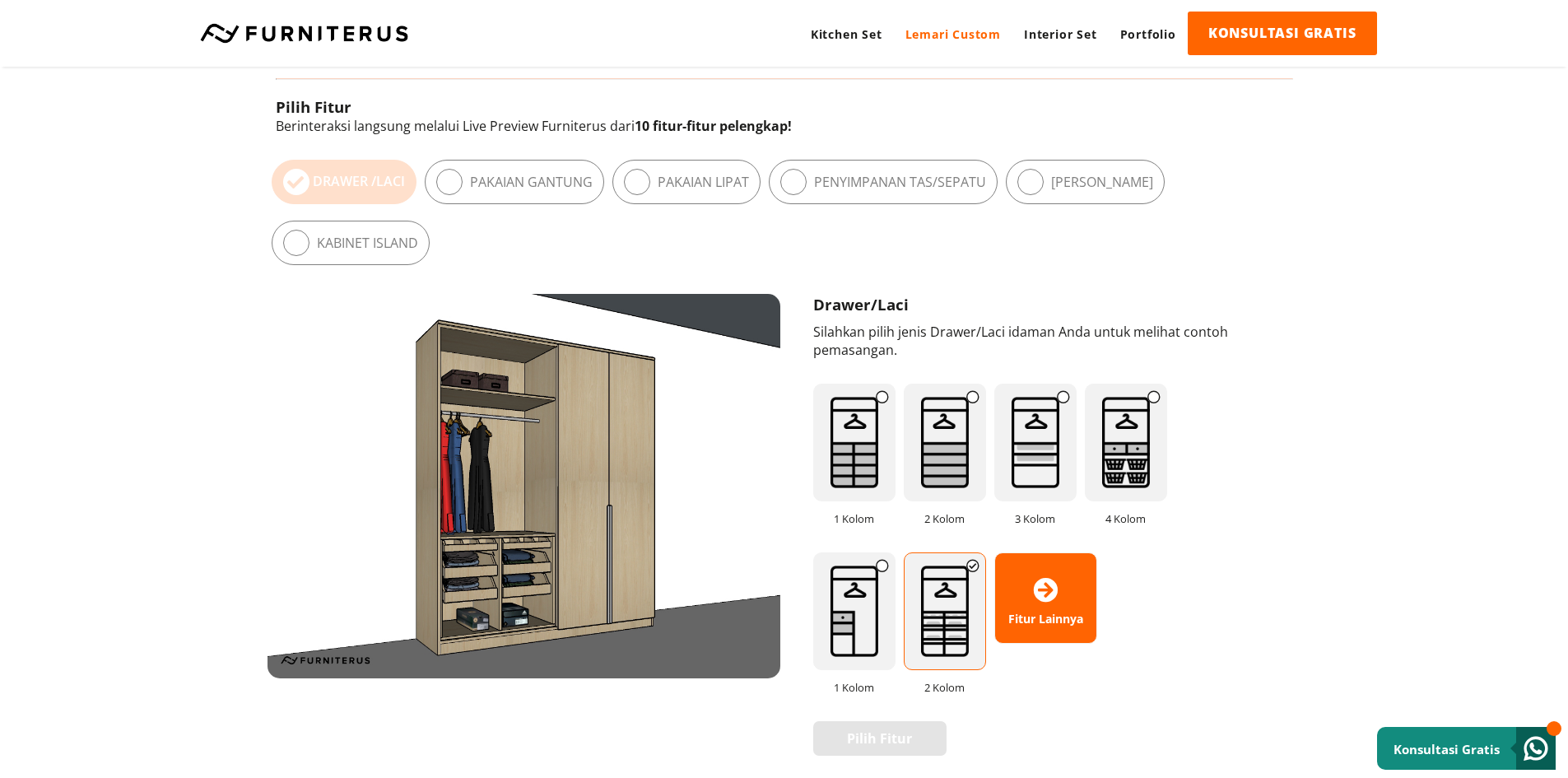
click at [517, 169] on div "Pakaian Gantung" at bounding box center [514, 182] width 179 height 45
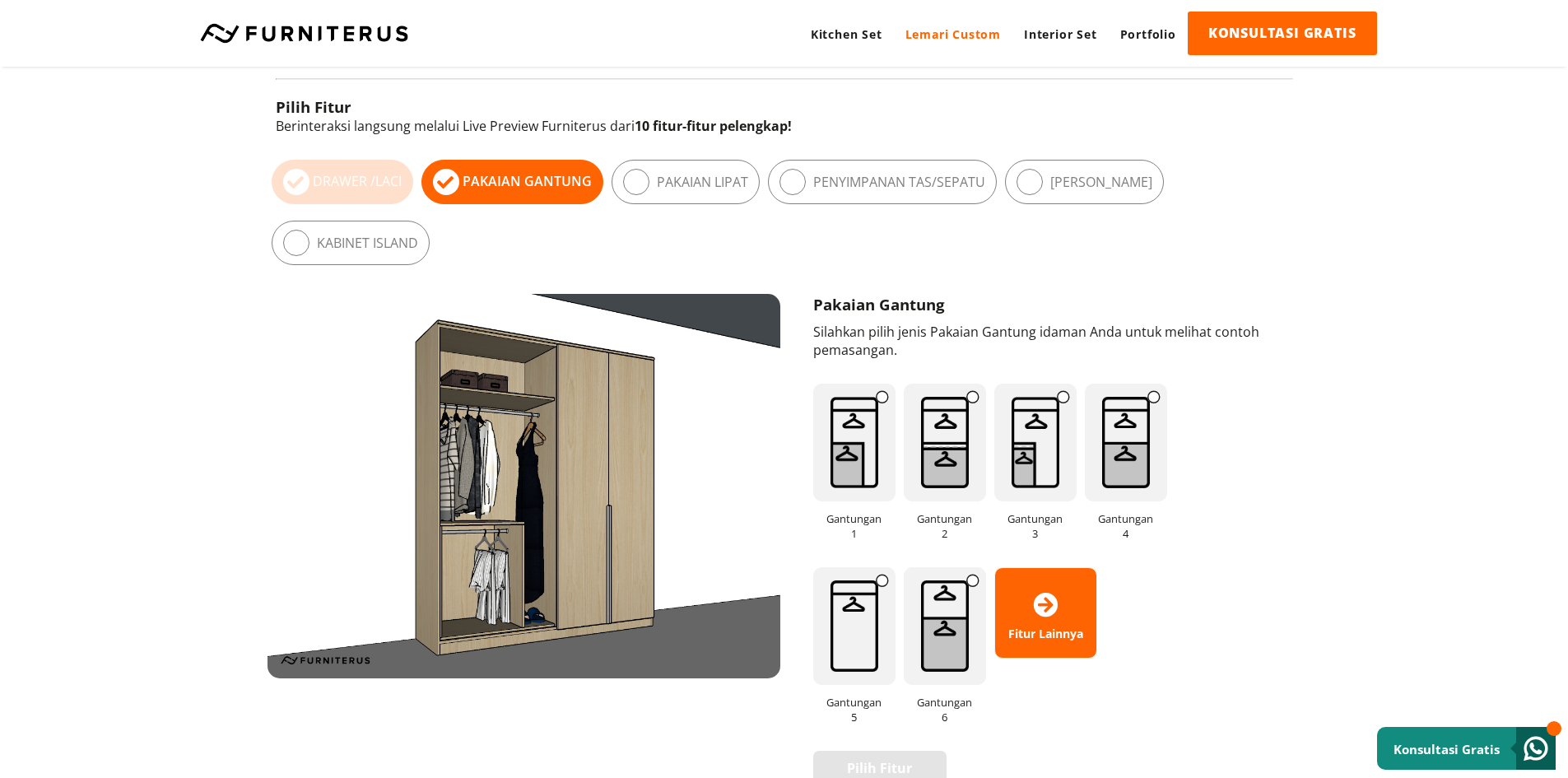
click at [376, 178] on label "Drawer / Laci" at bounding box center [357, 181] width 89 height 18
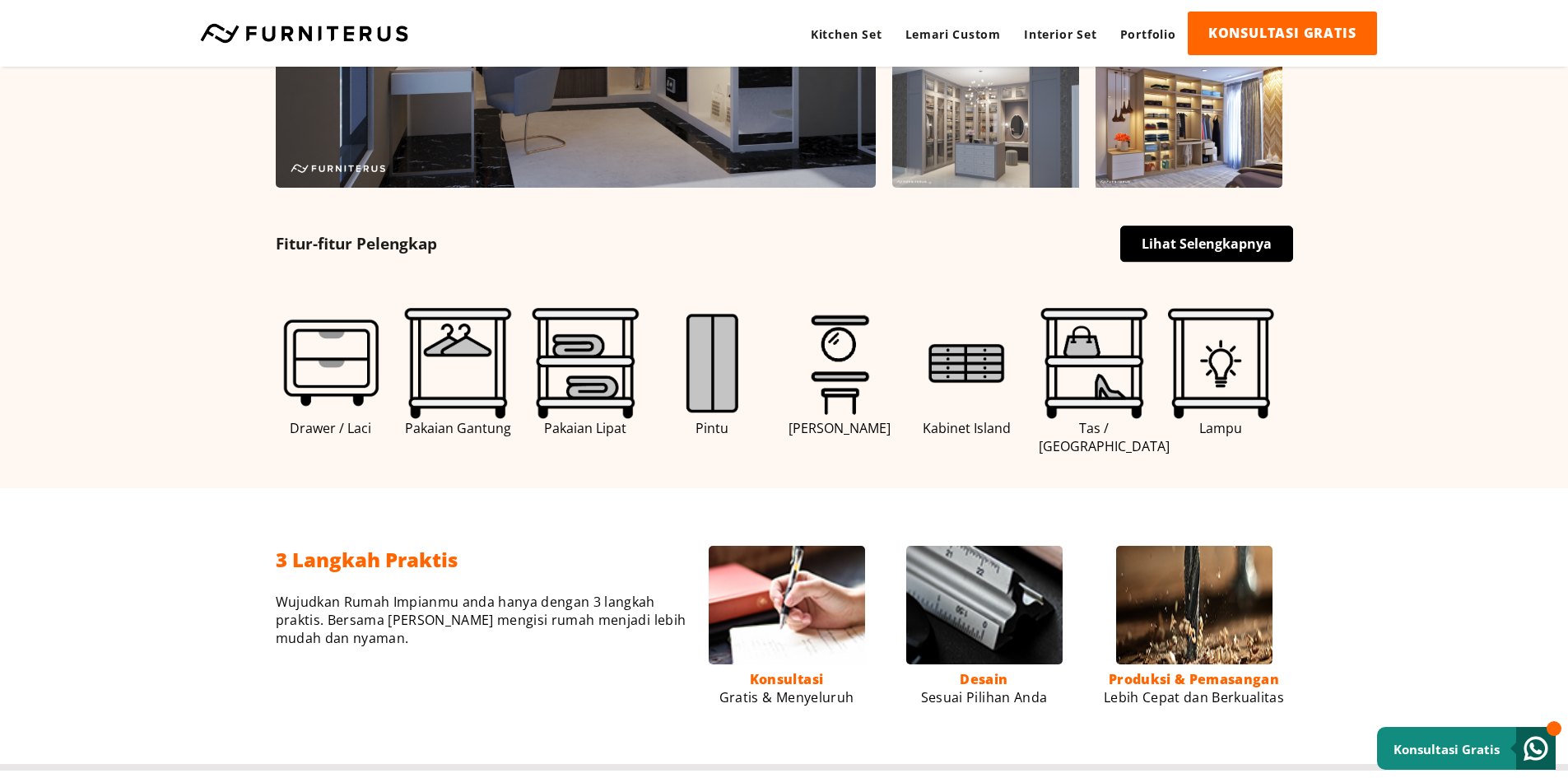
scroll to position [988, 0]
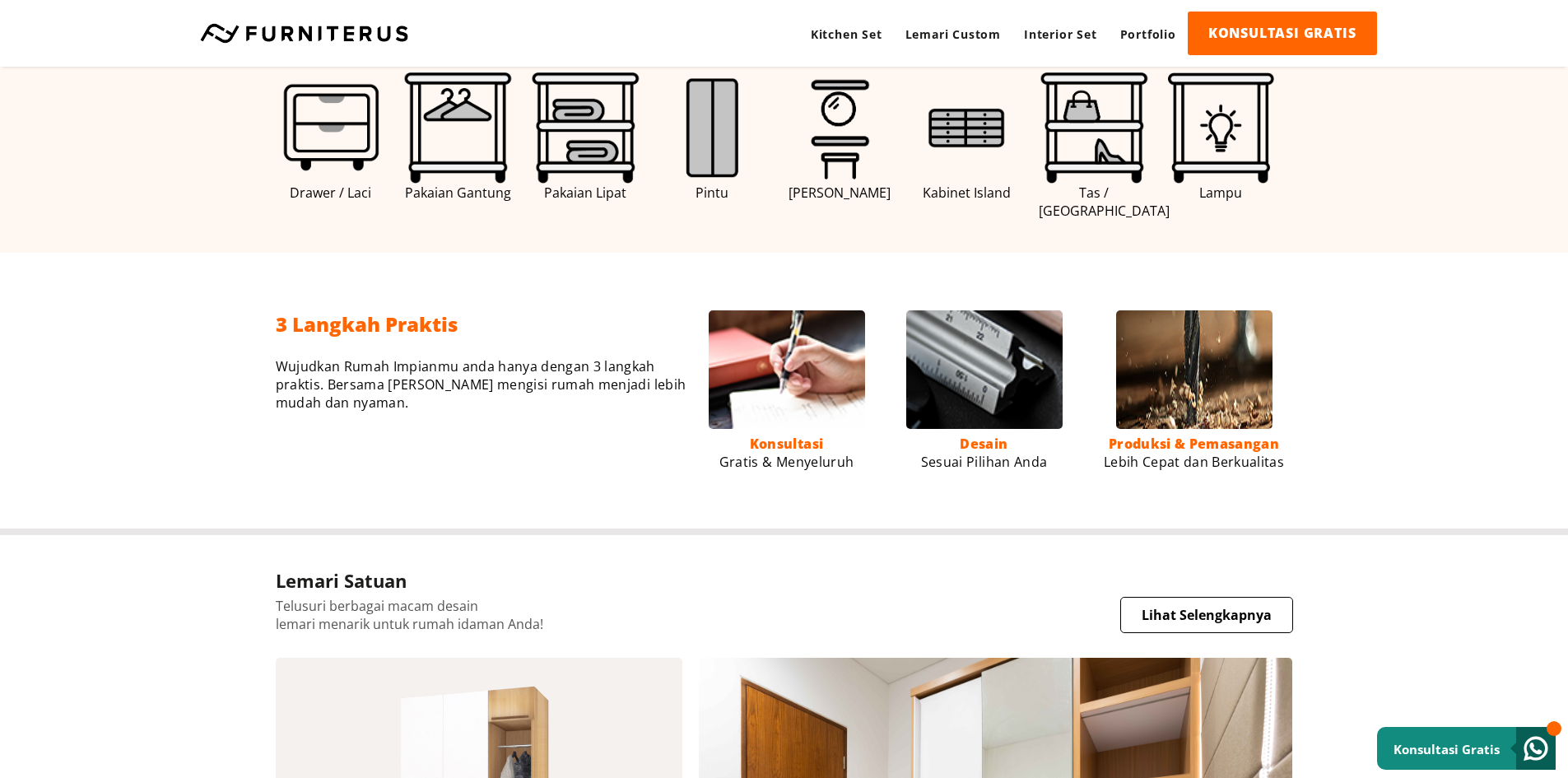
click at [451, 115] on img at bounding box center [458, 128] width 111 height 111
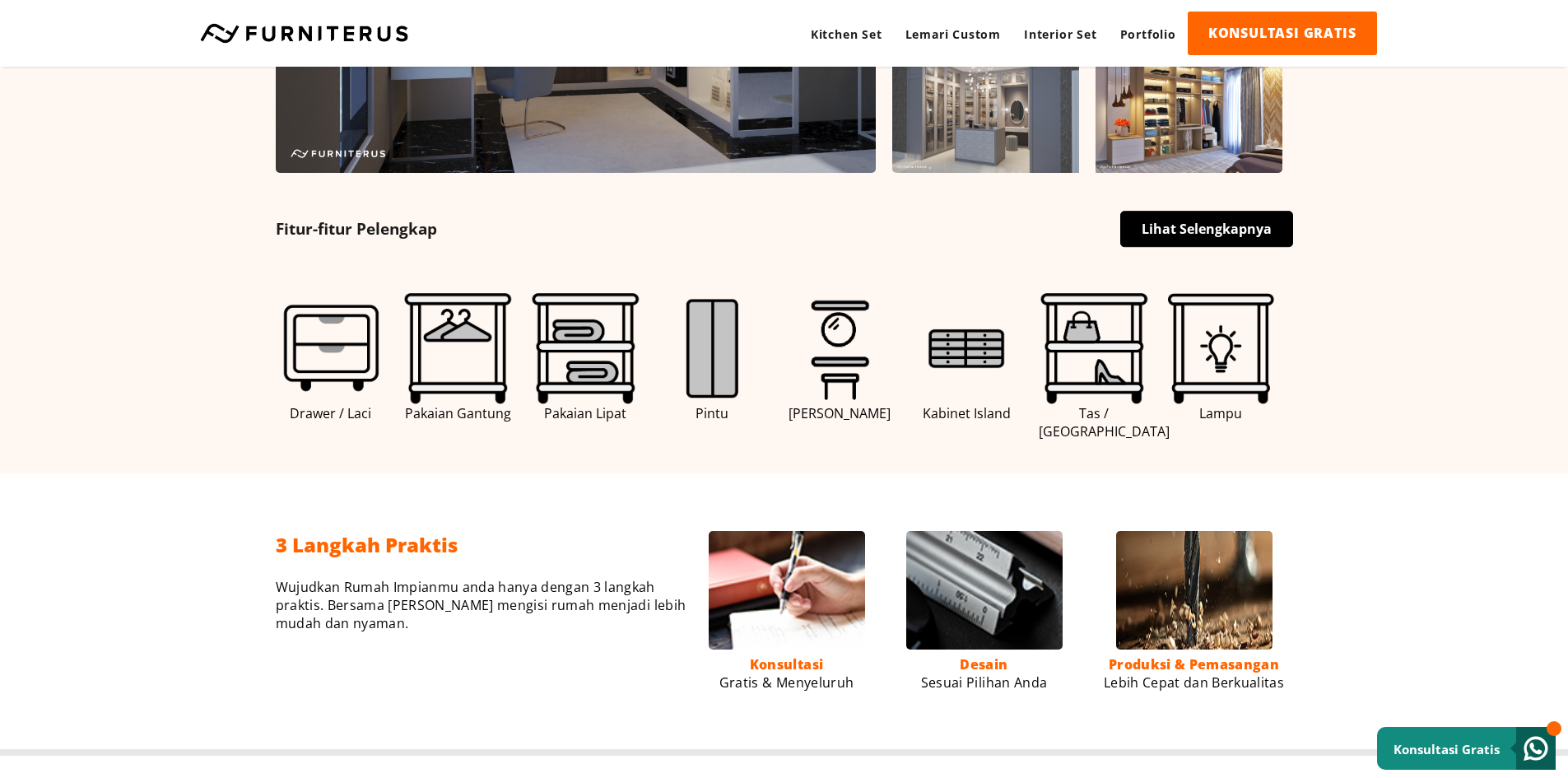
scroll to position [741, 0]
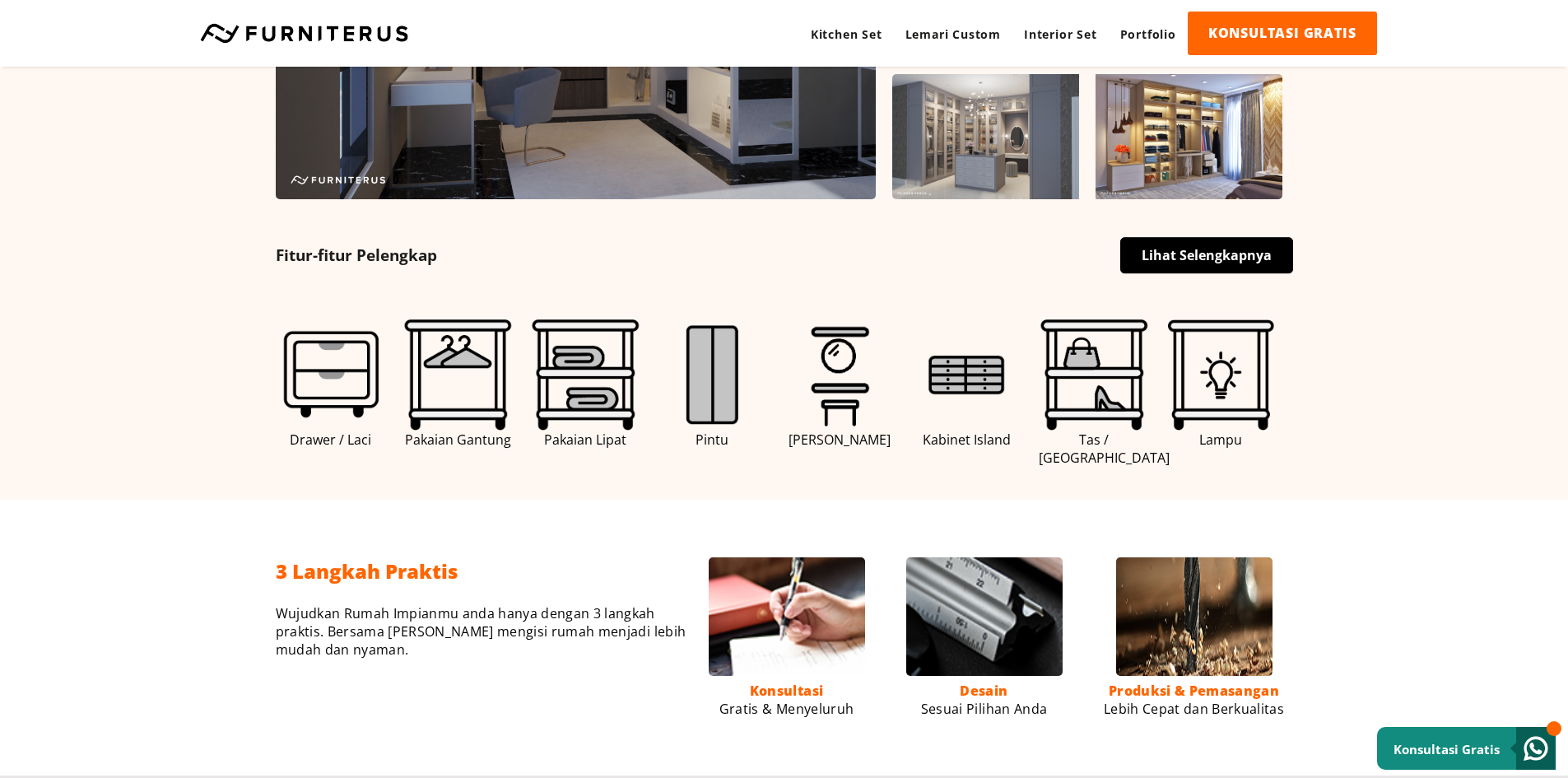
click at [1254, 251] on link "Lihat Selengkapnya" at bounding box center [1207, 254] width 173 height 36
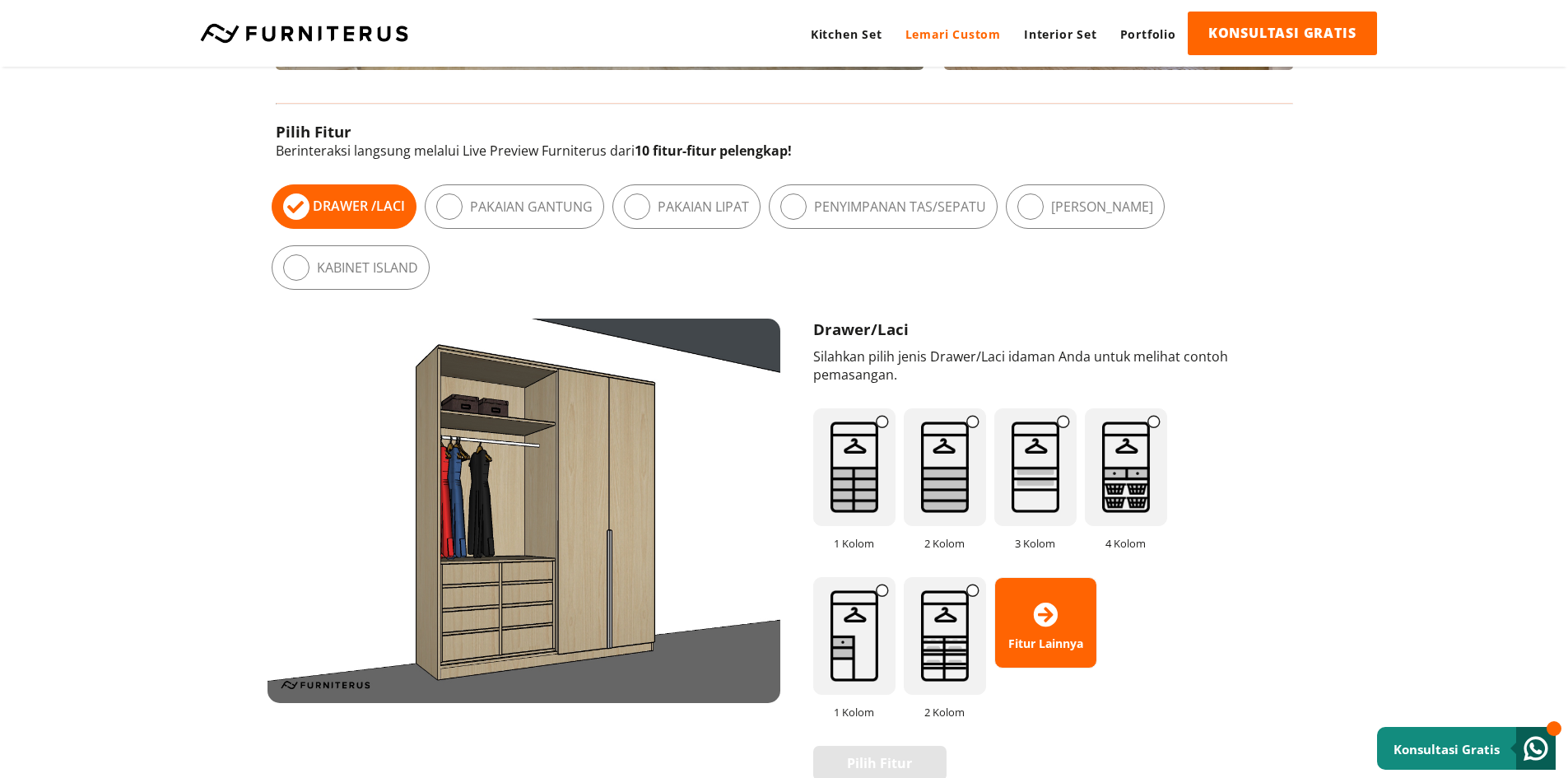
scroll to position [906, 0]
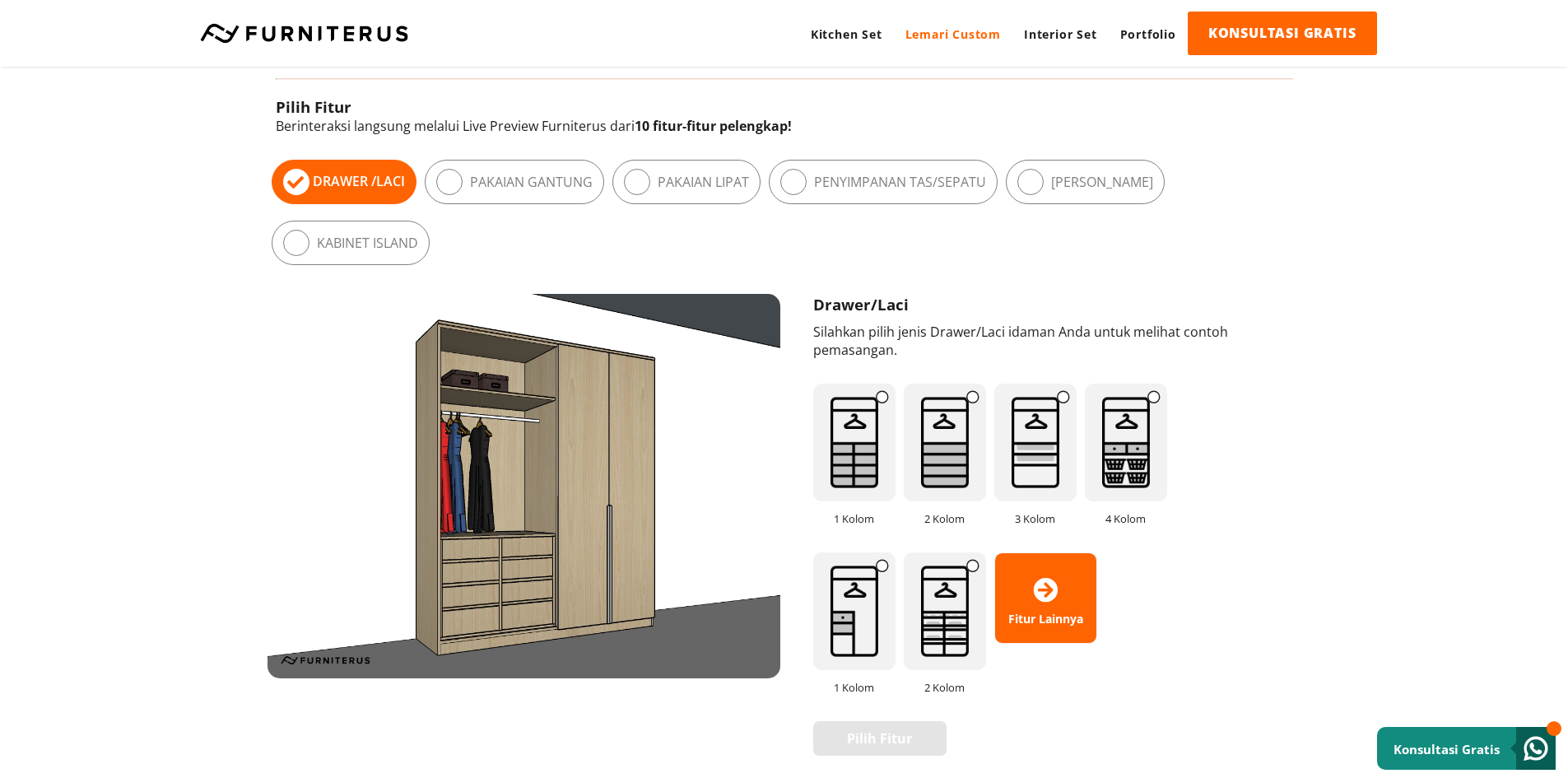
click at [396, 198] on div "Drawer / Laci" at bounding box center [344, 182] width 145 height 45
click at [493, 185] on label "Pakaian Gantung" at bounding box center [531, 182] width 122 height 18
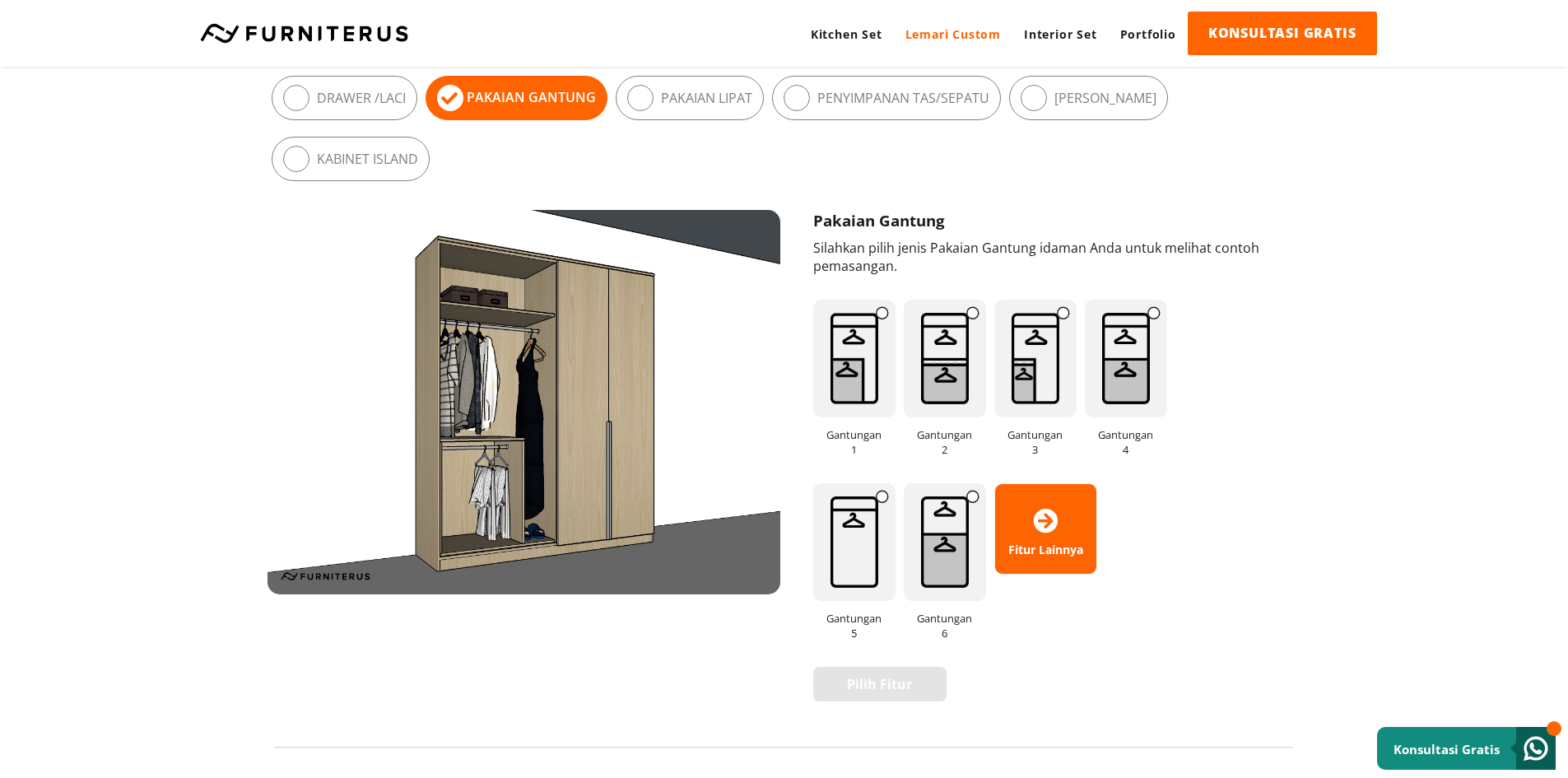
scroll to position [988, 0]
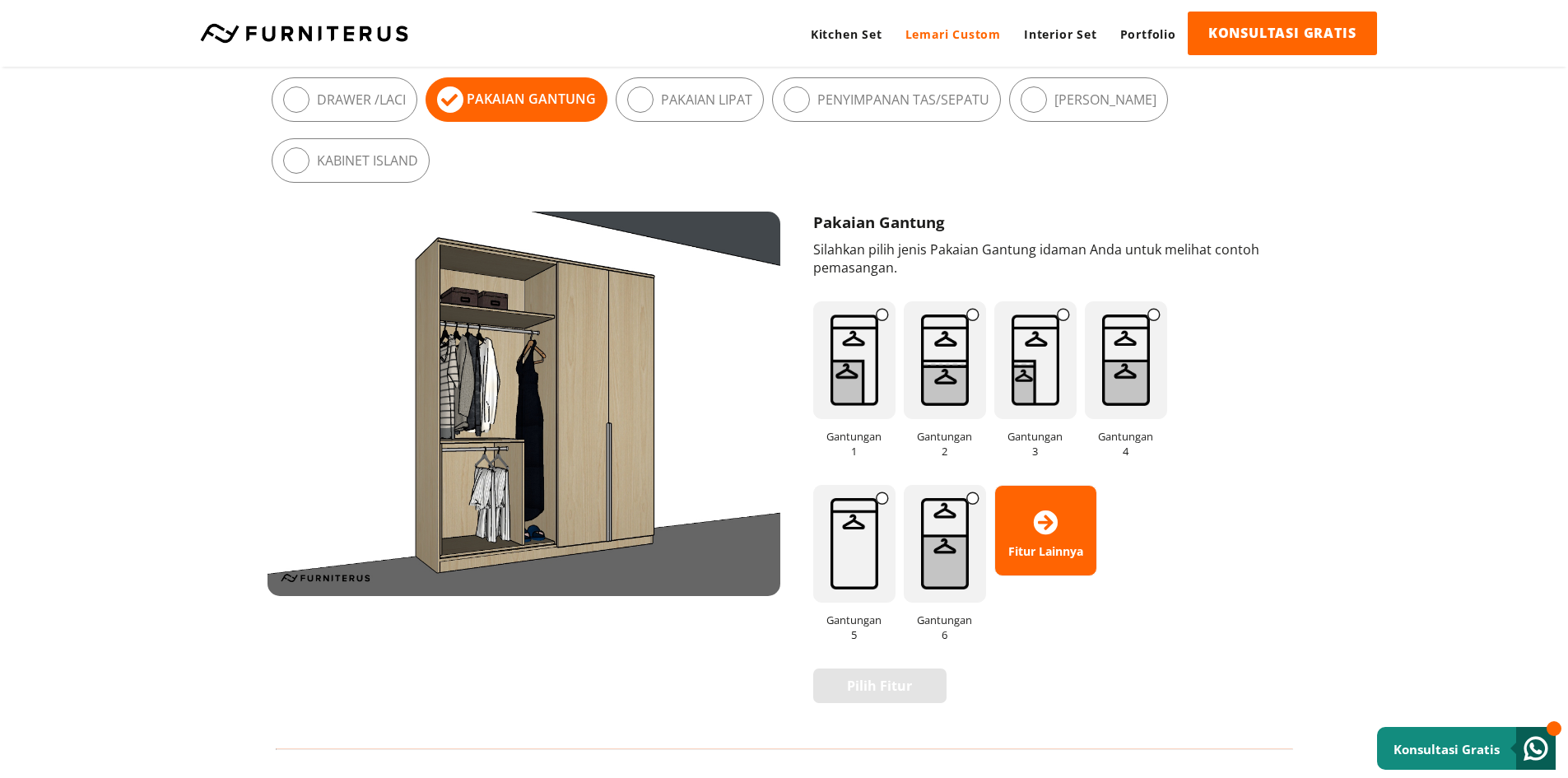
click at [1051, 379] on img at bounding box center [1036, 360] width 82 height 118
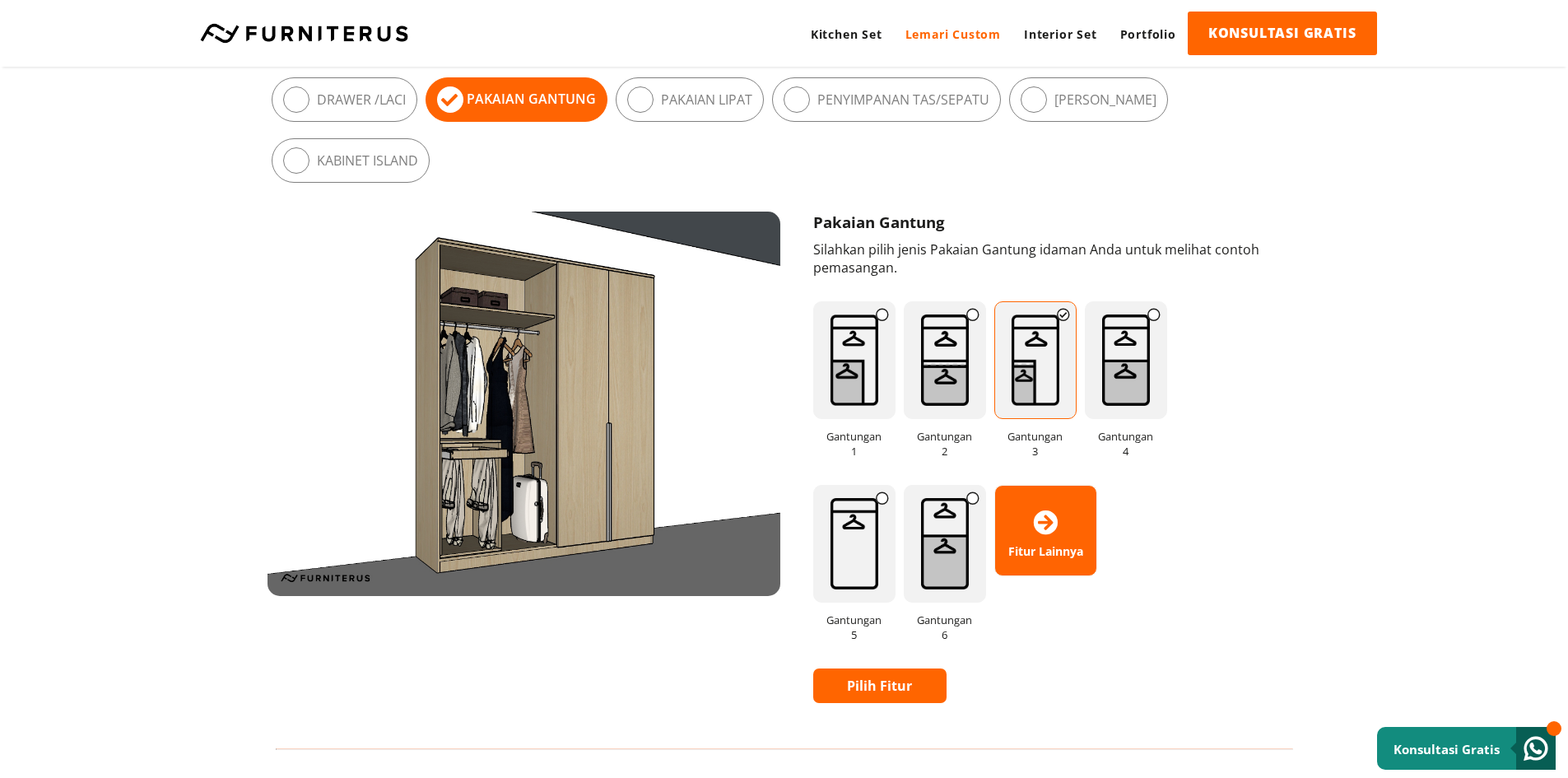
click at [948, 379] on img at bounding box center [945, 360] width 82 height 118
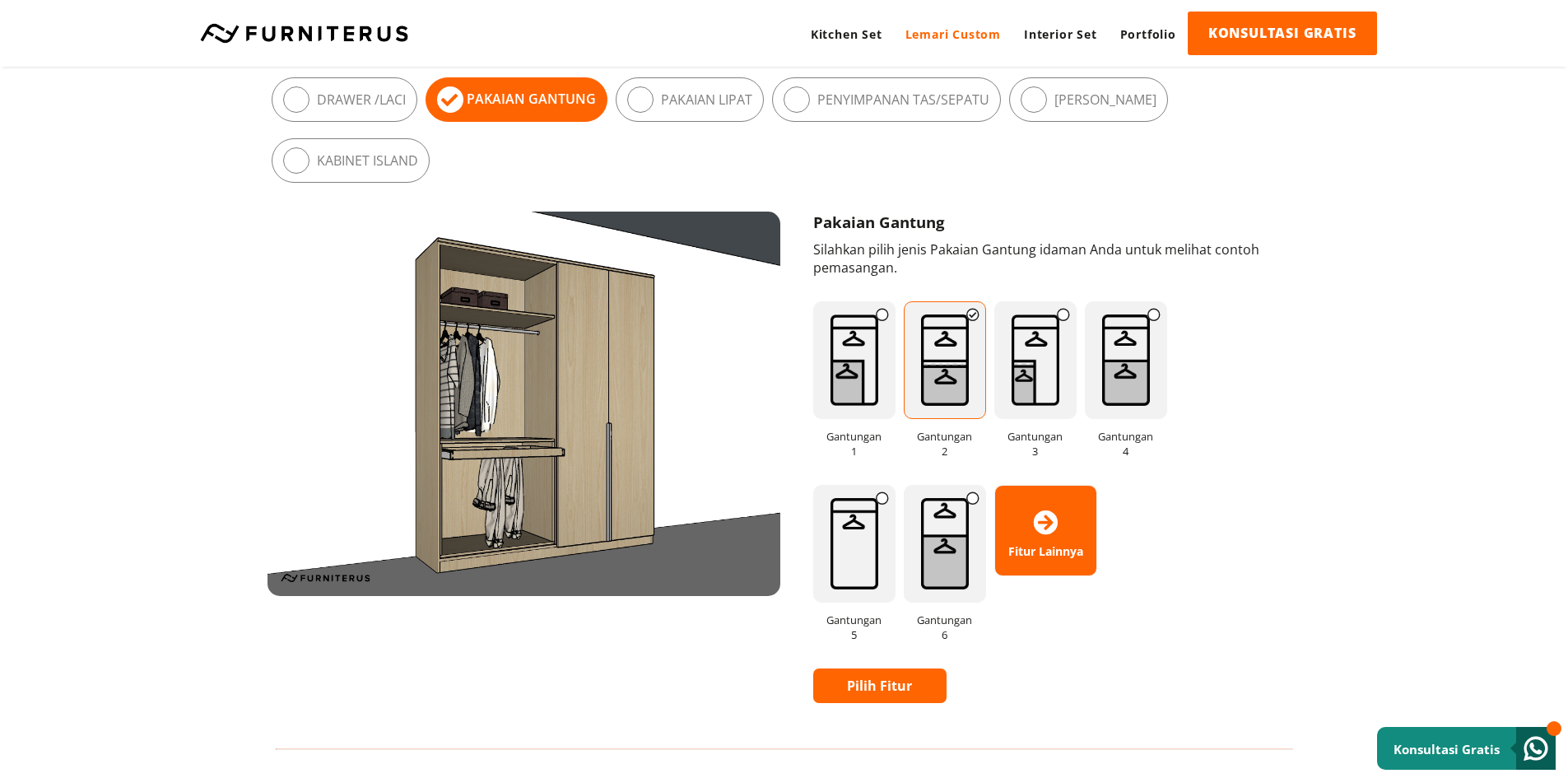
click at [878, 379] on img at bounding box center [855, 360] width 82 height 118
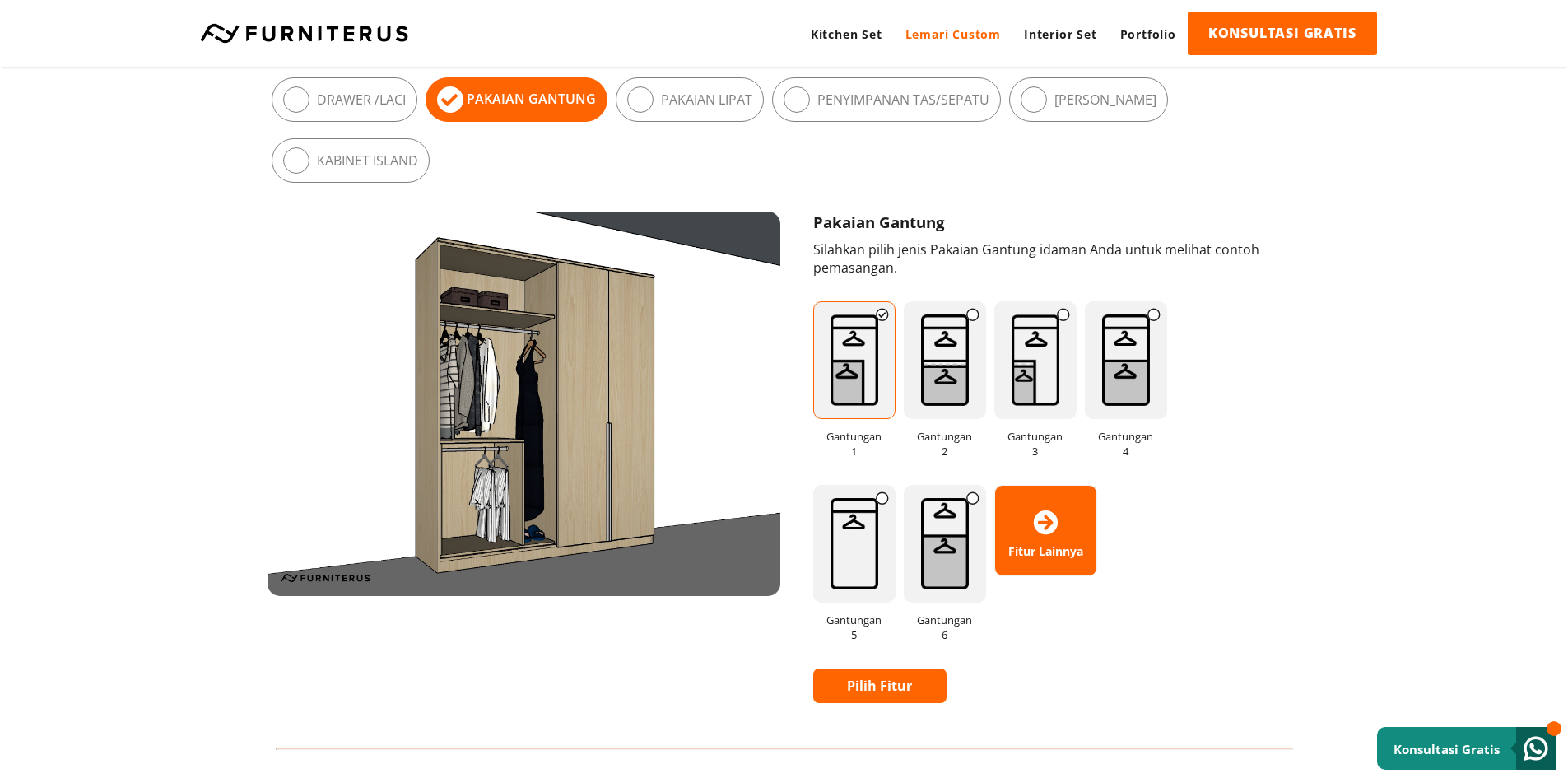
click at [947, 370] on img at bounding box center [945, 360] width 82 height 118
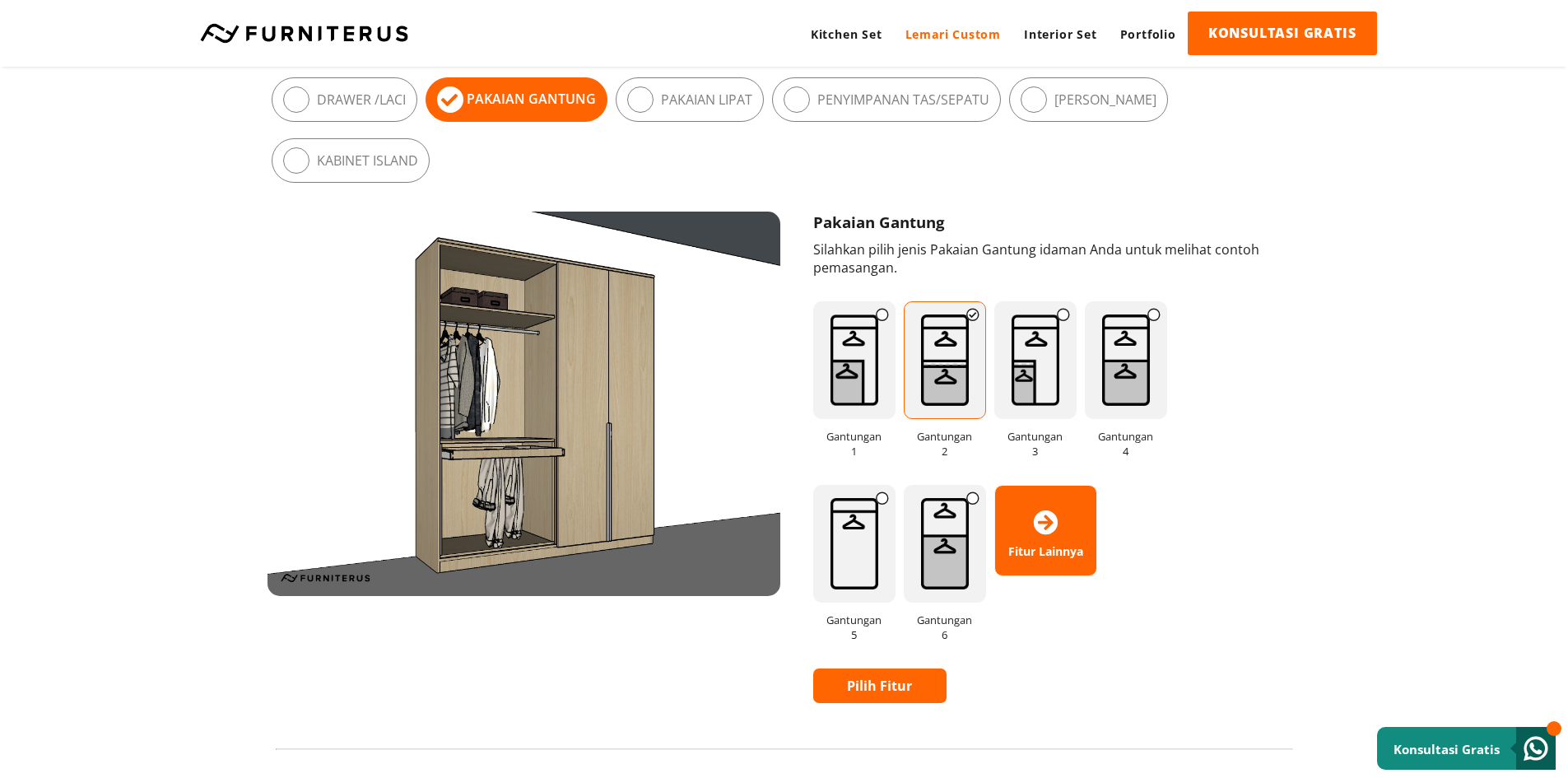
click at [958, 546] on img at bounding box center [945, 544] width 82 height 118
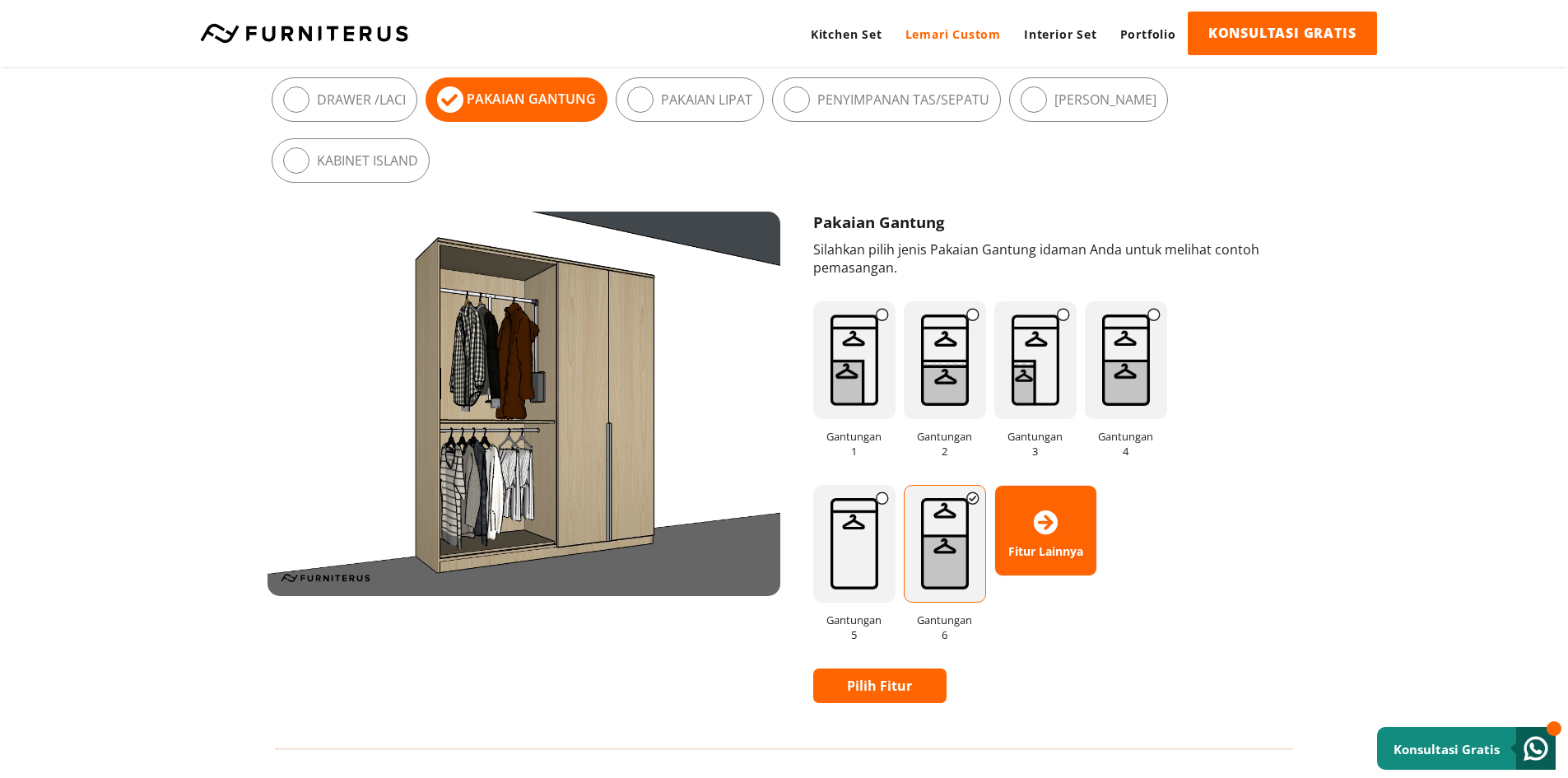
click at [1043, 552] on span "Fitur Lainnya" at bounding box center [1046, 531] width 101 height 57
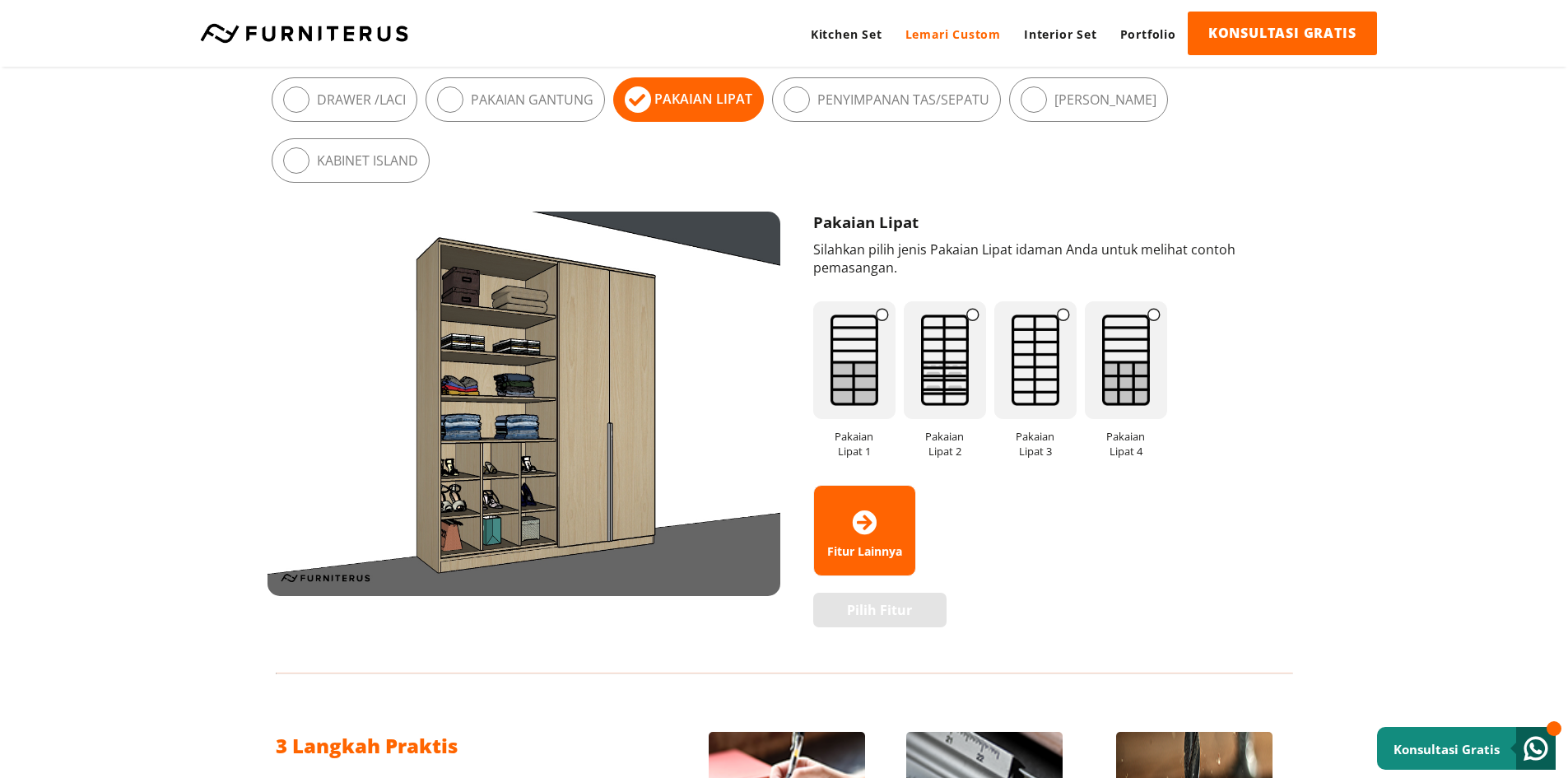
click at [904, 545] on span "Fitur Lainnya" at bounding box center [865, 531] width 101 height 57
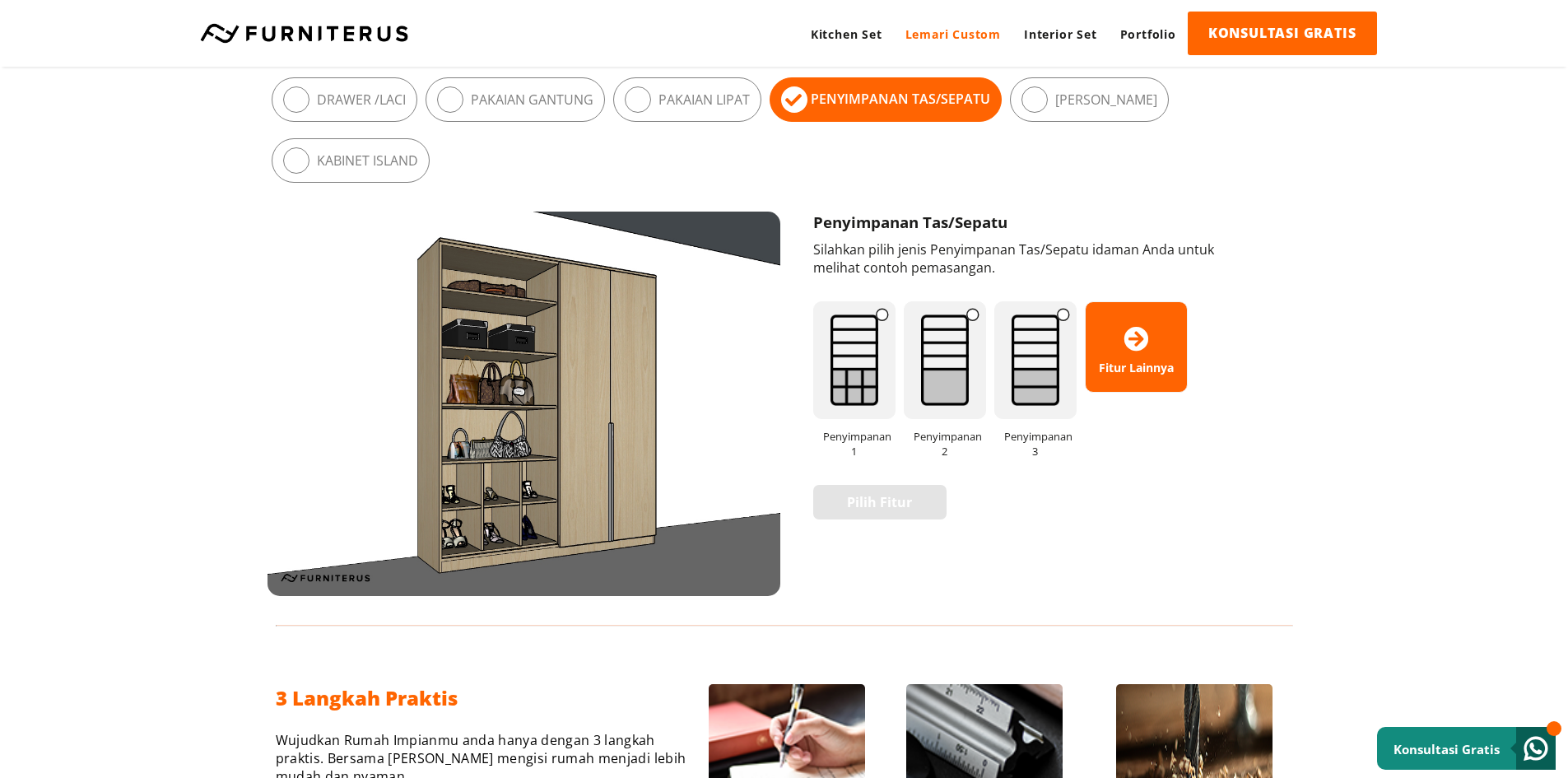
click at [1144, 334] on icon at bounding box center [1136, 339] width 24 height 24
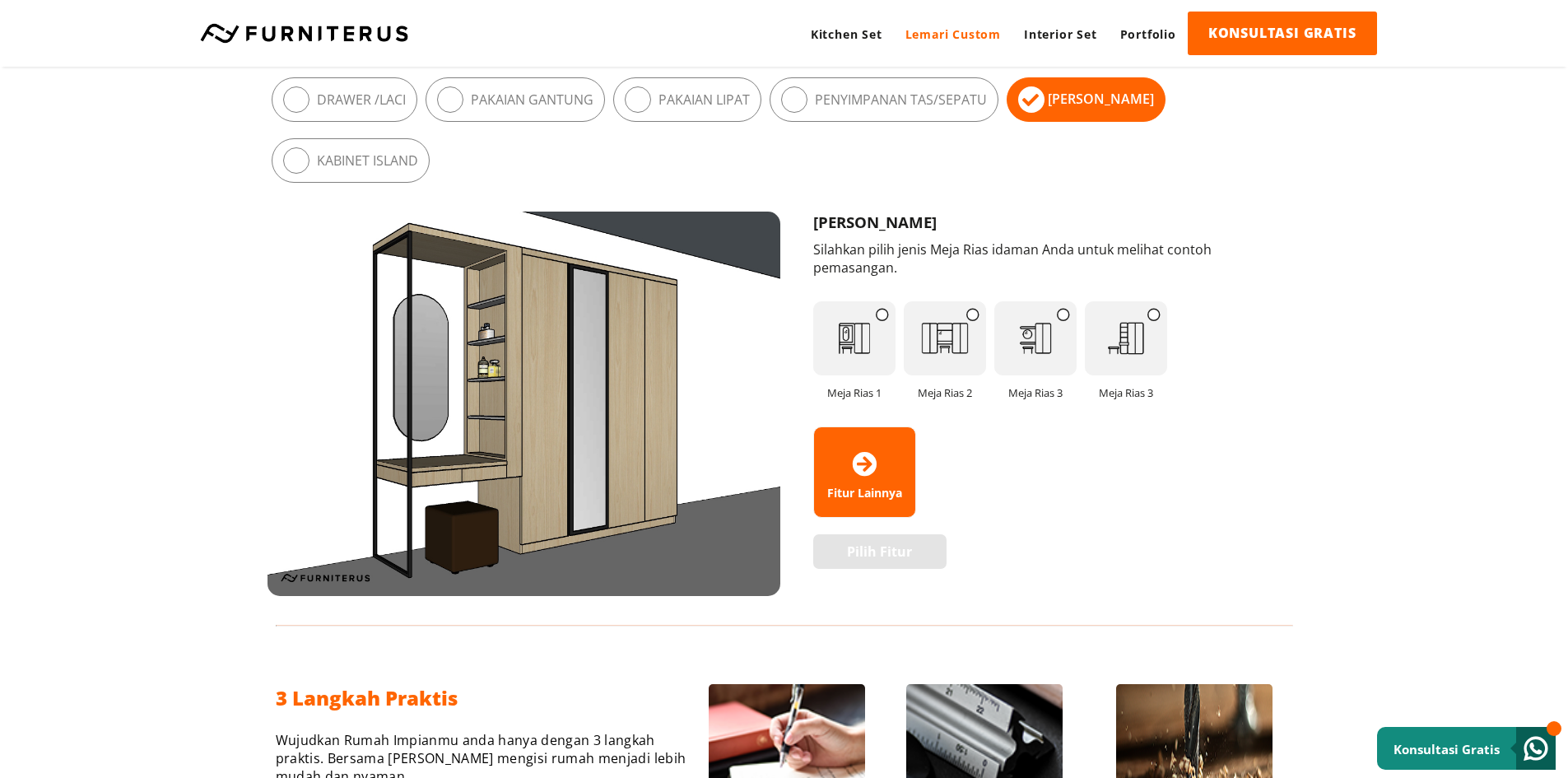
click at [864, 448] on span "Fitur Lainnya" at bounding box center [865, 472] width 101 height 57
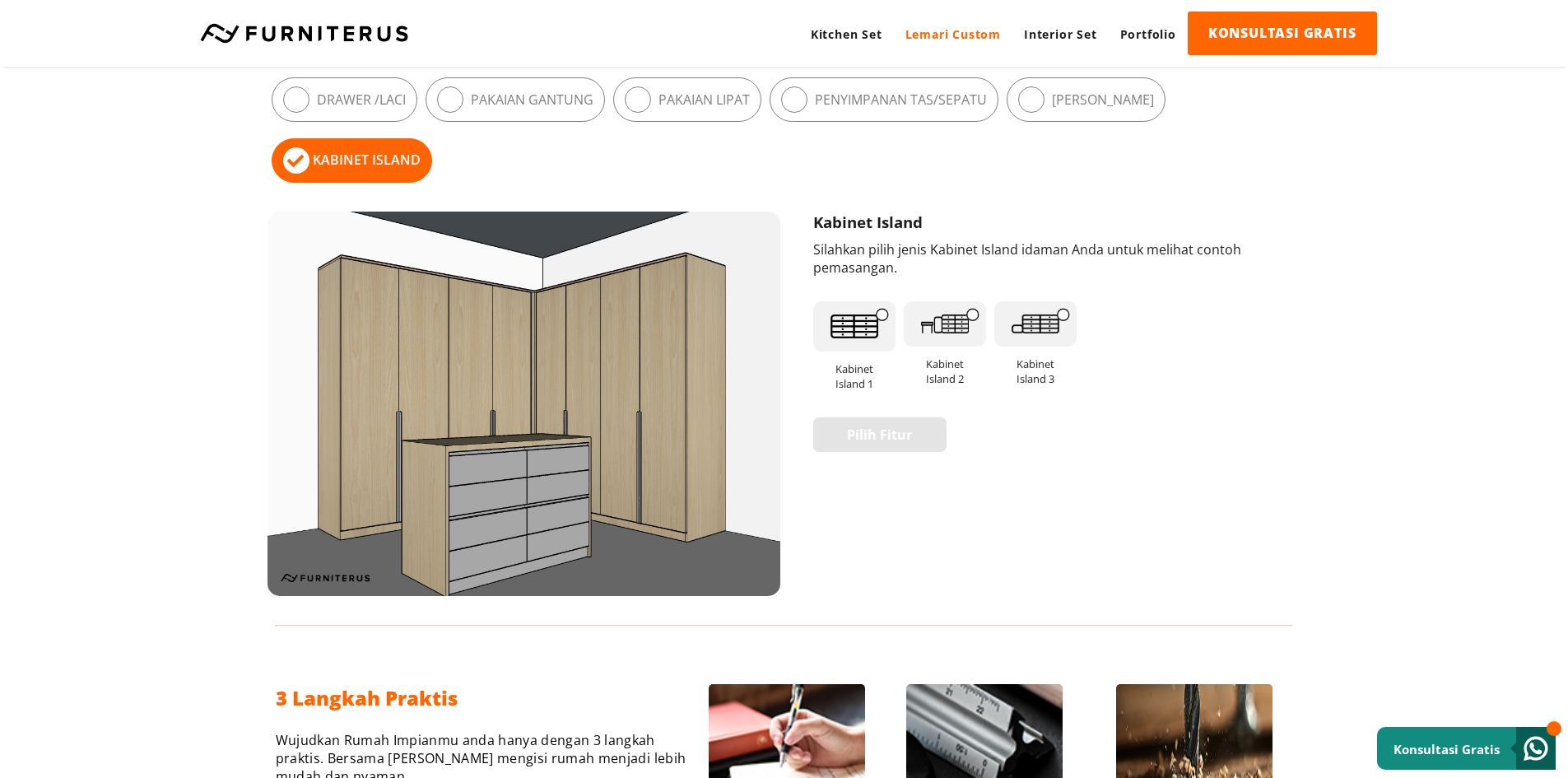
click at [1034, 323] on img at bounding box center [1036, 324] width 82 height 45
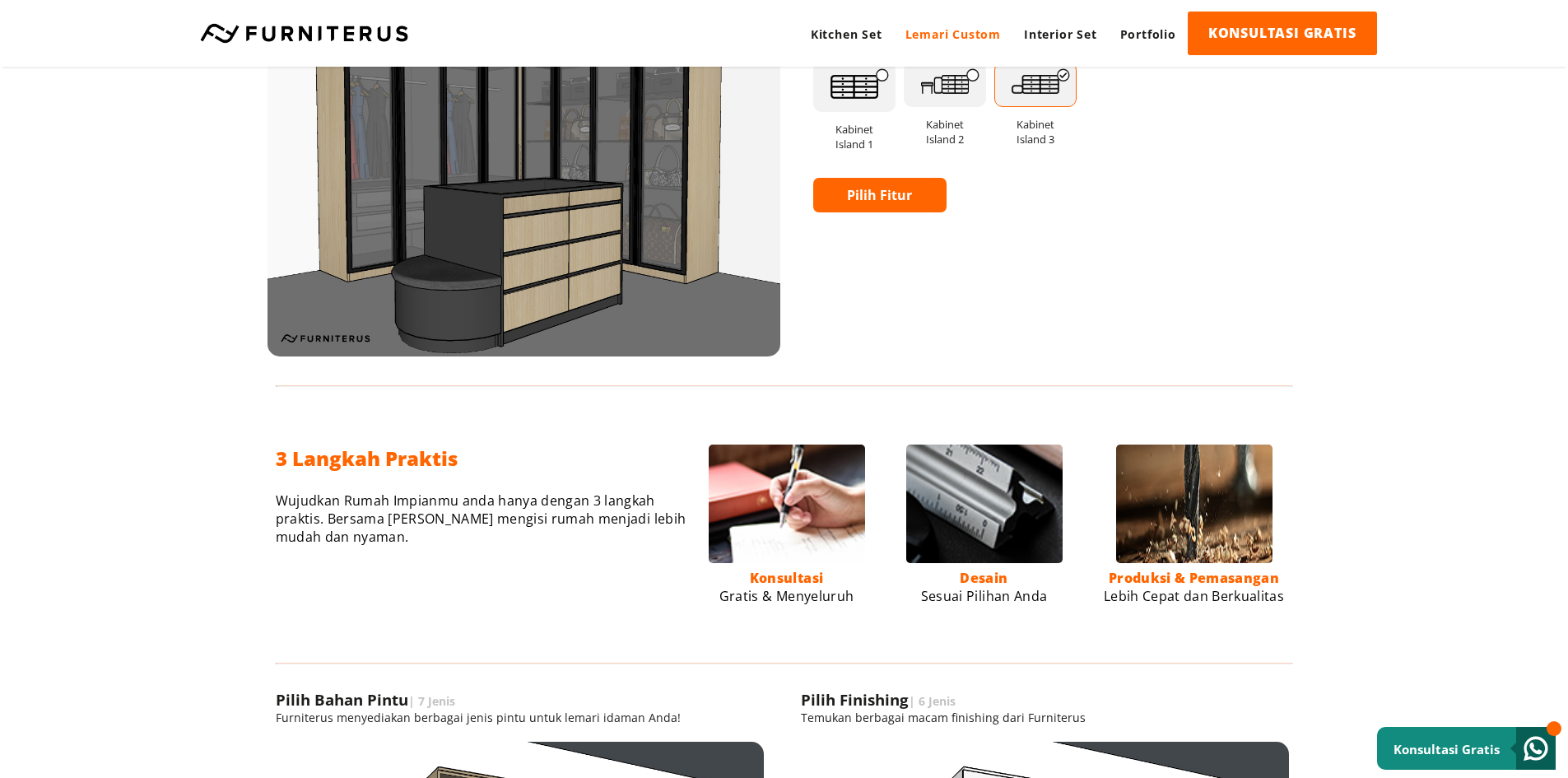
scroll to position [1235, 0]
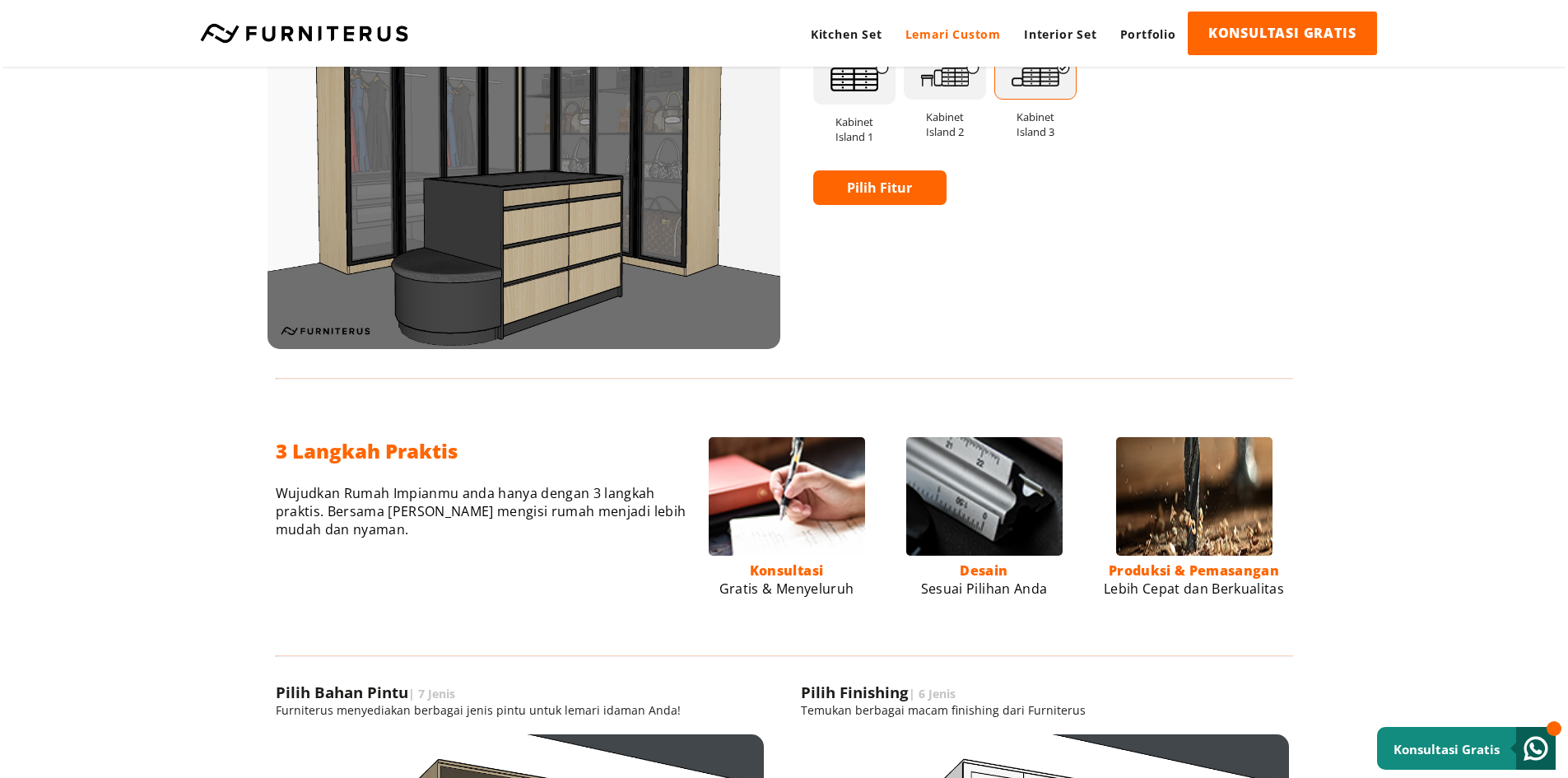
click at [873, 192] on link "Pilih Fitur" at bounding box center [881, 188] width 135 height 35
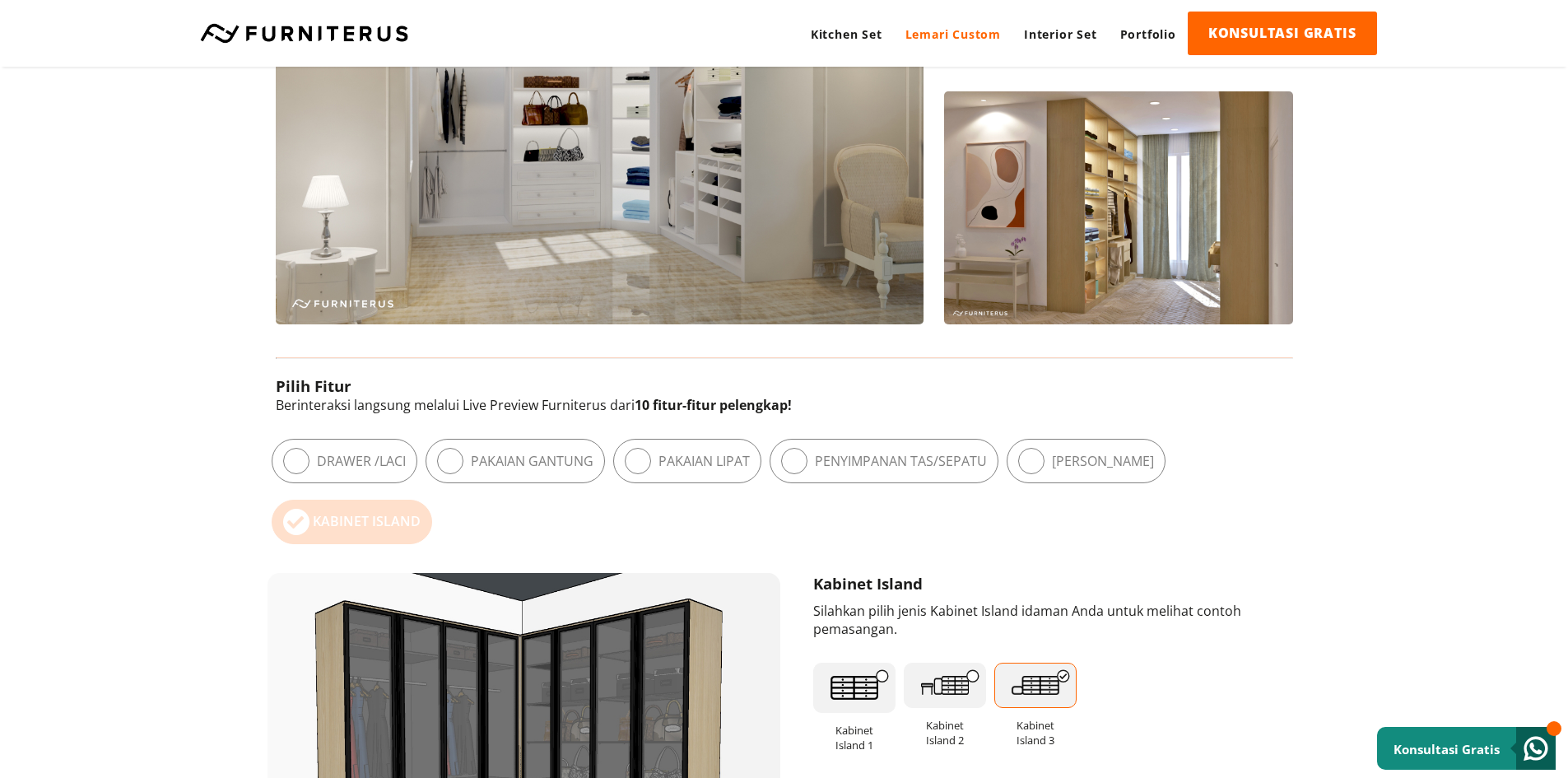
scroll to position [576, 0]
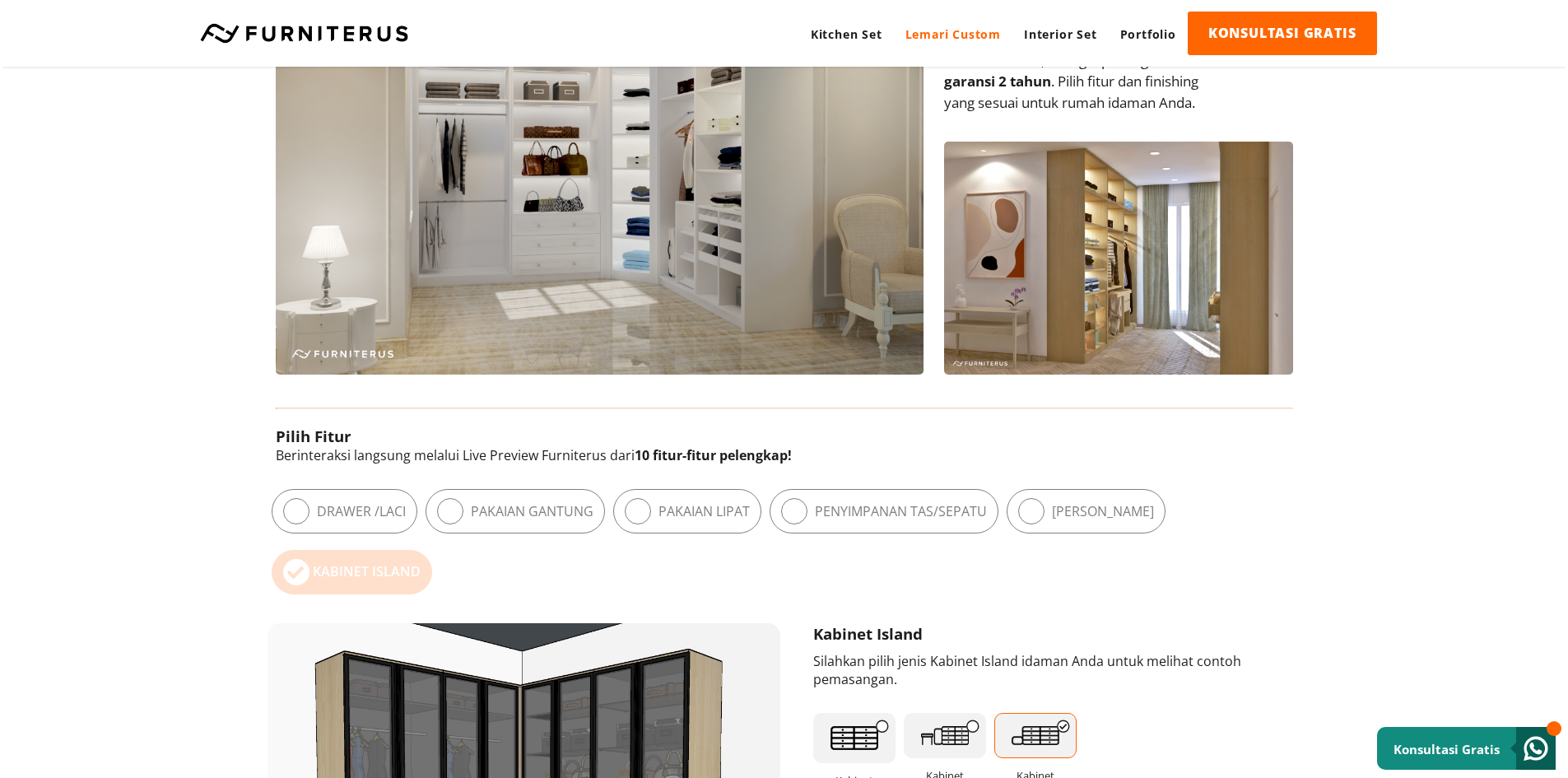
click at [974, 27] on link "Lemari Custom" at bounding box center [954, 34] width 119 height 45
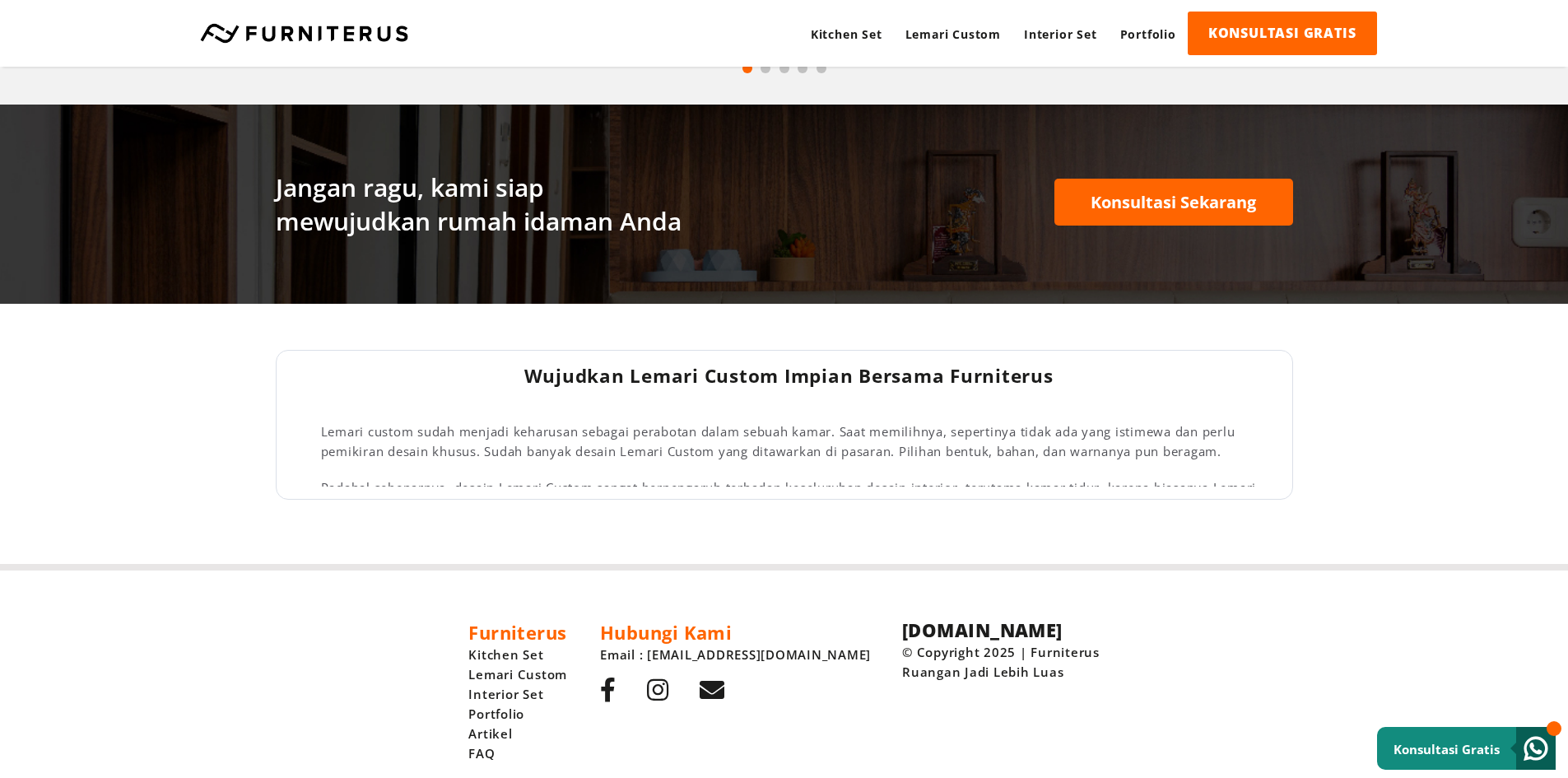
scroll to position [2608, 0]
